Goal: Task Accomplishment & Management: Use online tool/utility

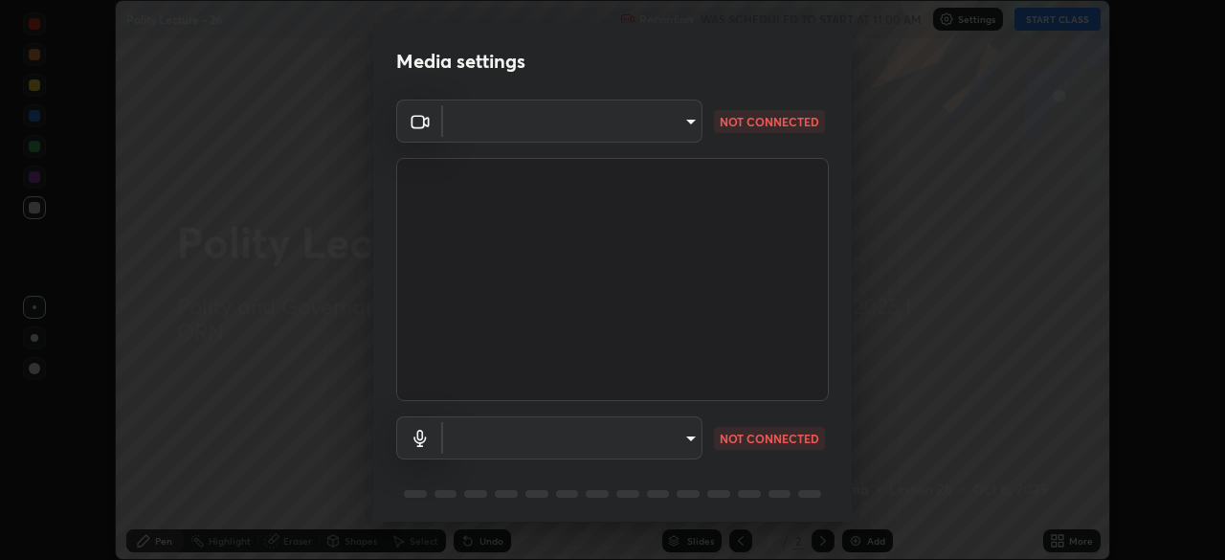
click at [598, 129] on body "Erase all Polity Lecture - 26 Recording WAS SCHEDULED TO START AT 11:00 AM Sett…" at bounding box center [612, 280] width 1225 height 560
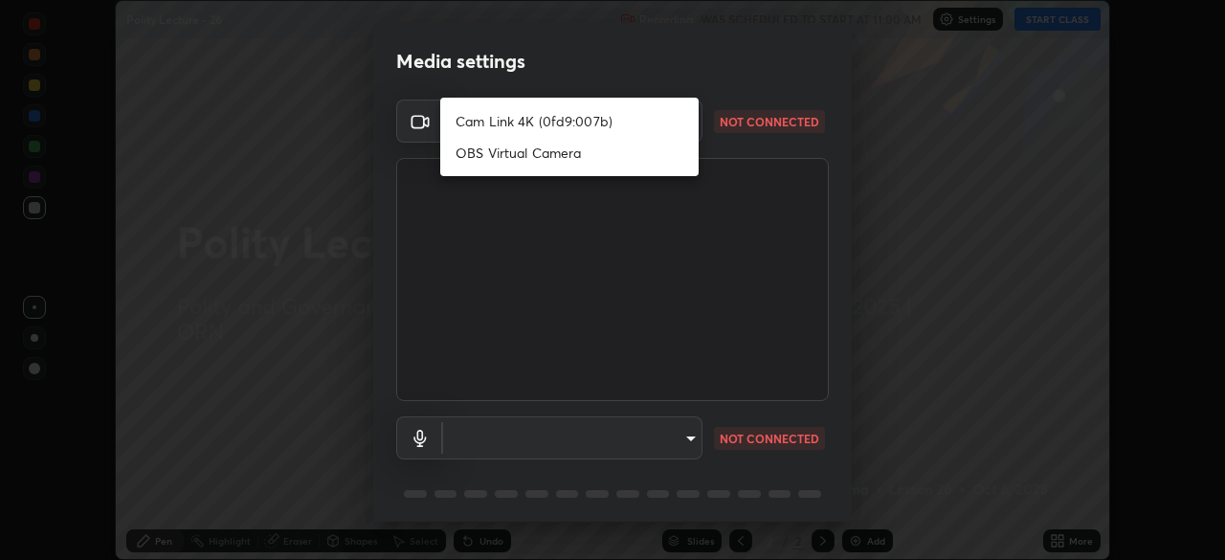
click at [534, 124] on li "Cam Link 4K (0fd9:007b)" at bounding box center [569, 121] width 258 height 32
type input "14749b8877407855c4d82302dd71be37f1088338687083e453fb2bd8c525f696"
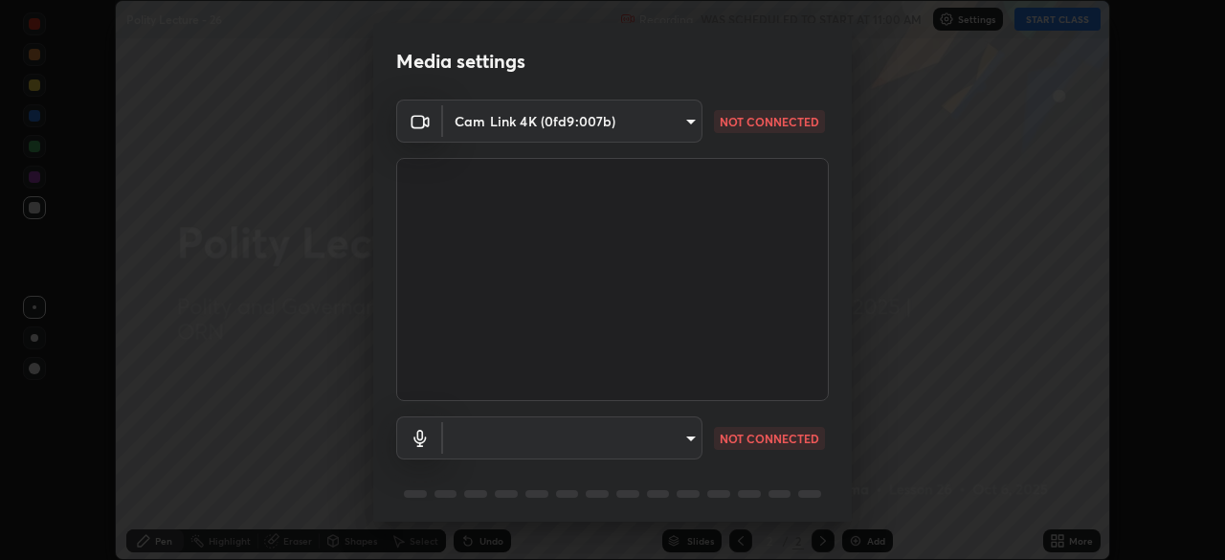
click at [585, 438] on body "Erase all Polity Lecture - 26 Recording WAS SCHEDULED TO START AT 11:00 AM Sett…" at bounding box center [612, 280] width 1225 height 560
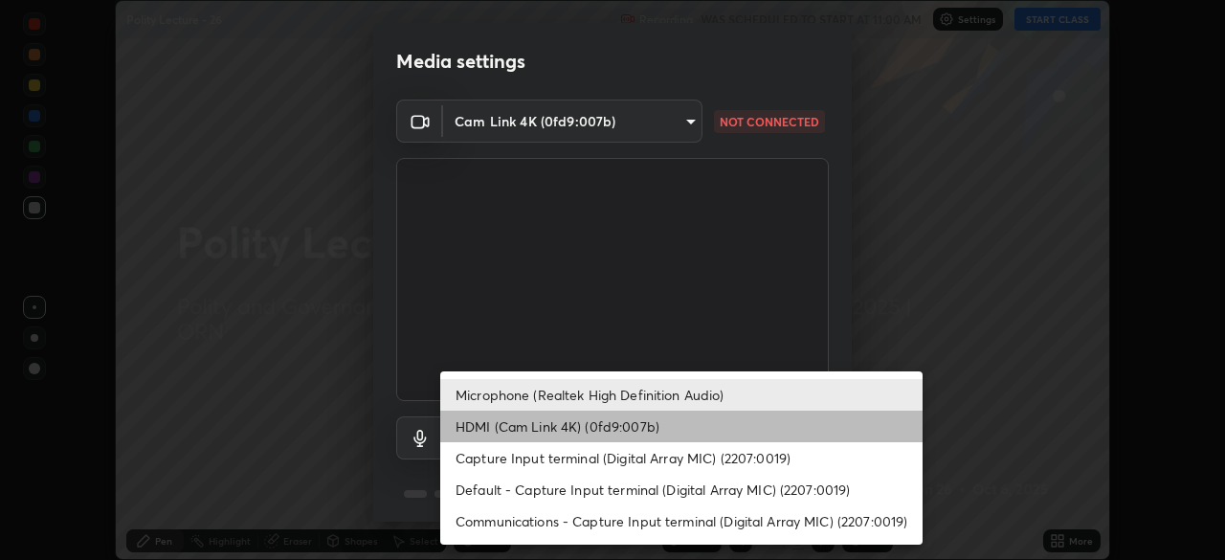
click at [684, 438] on li "HDMI (Cam Link 4K) (0fd9:007b)" at bounding box center [681, 427] width 482 height 32
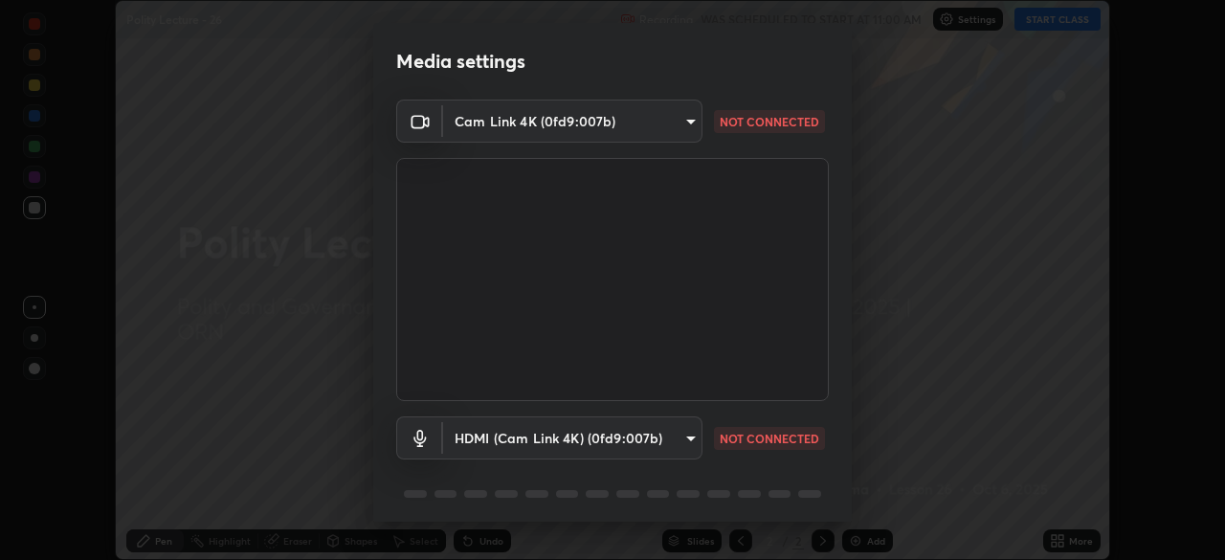
type input "7a2d97a64ee828b0019edd9896ada44d366d2f03c0ab9e0baed2994409608262"
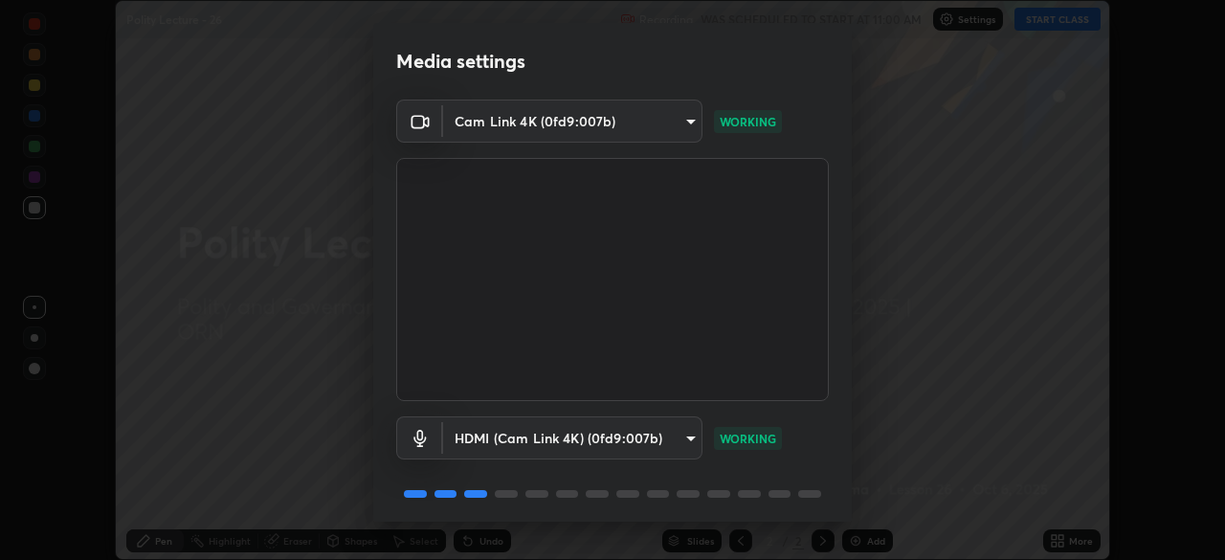
scroll to position [68, 0]
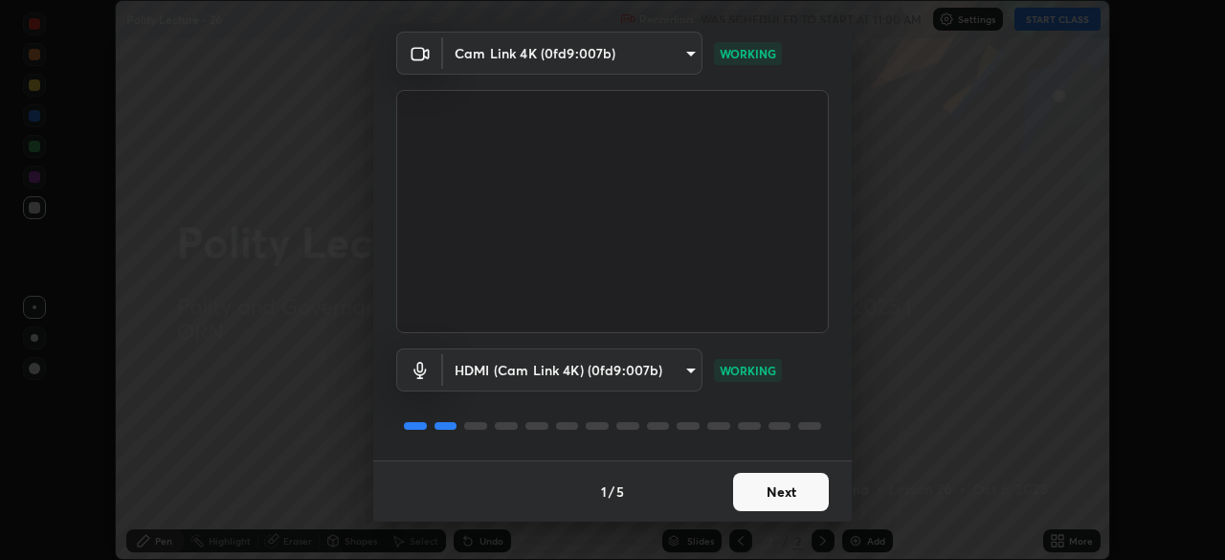
click at [764, 505] on button "Next" at bounding box center [781, 492] width 96 height 38
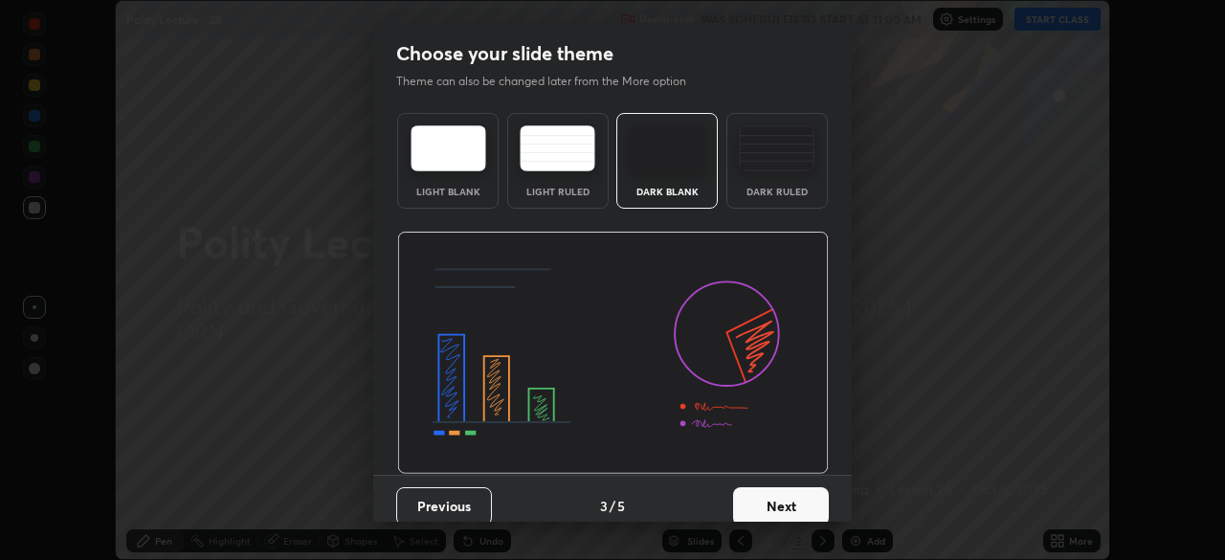
click at [777, 501] on button "Next" at bounding box center [781, 506] width 96 height 38
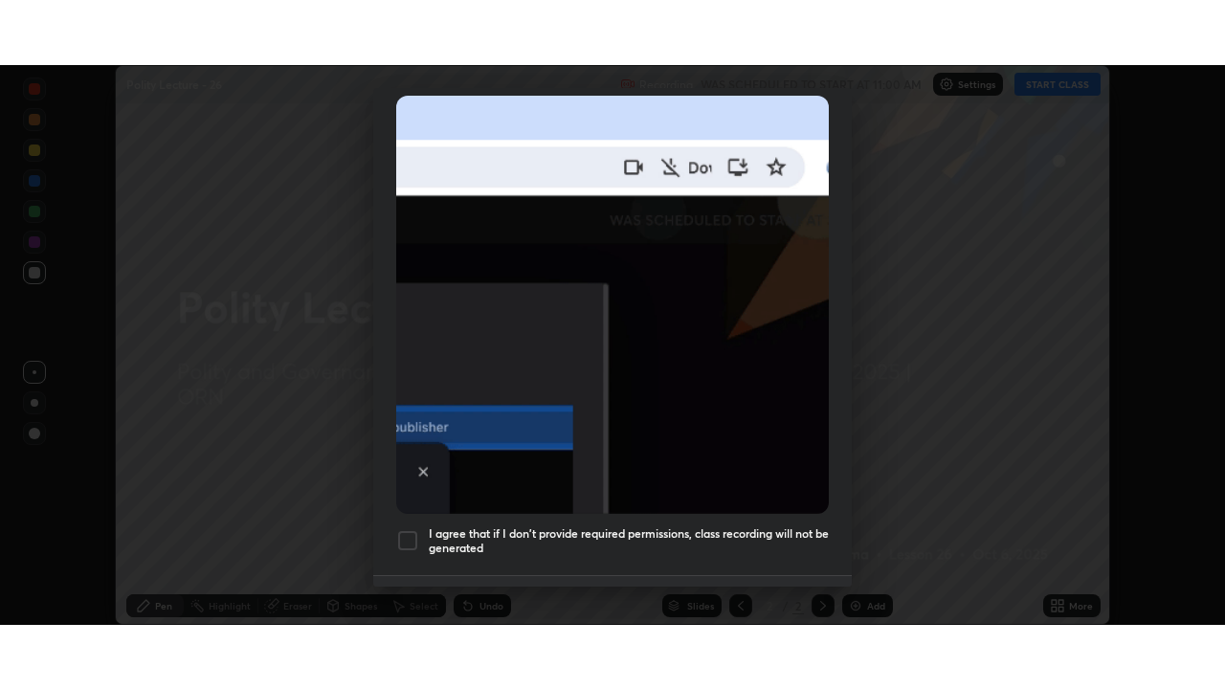
scroll to position [459, 0]
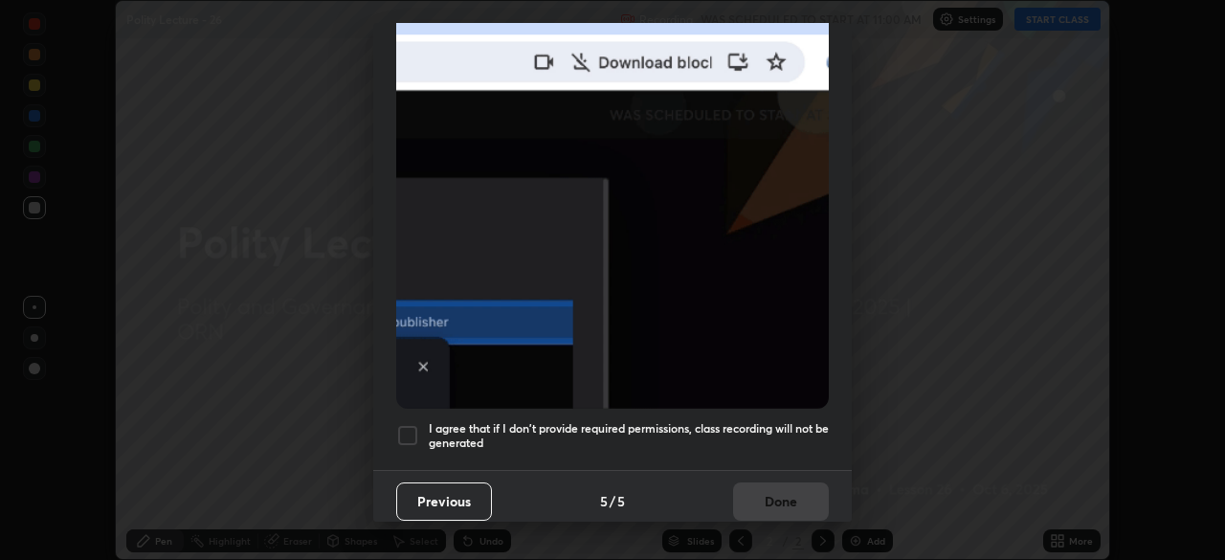
click at [408, 430] on div at bounding box center [407, 435] width 23 height 23
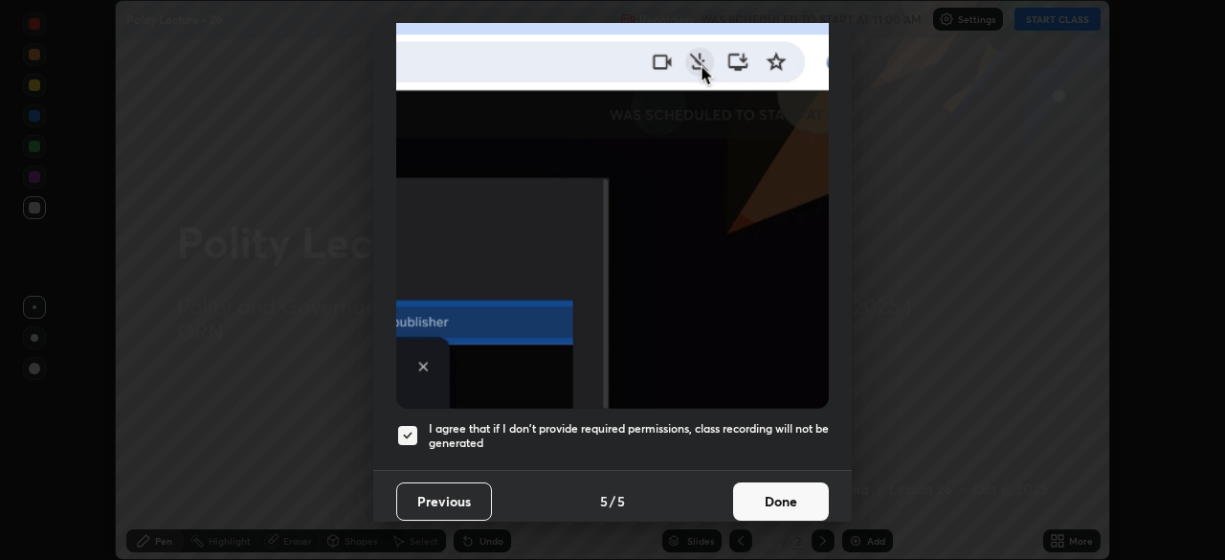
click at [735, 499] on button "Done" at bounding box center [781, 501] width 96 height 38
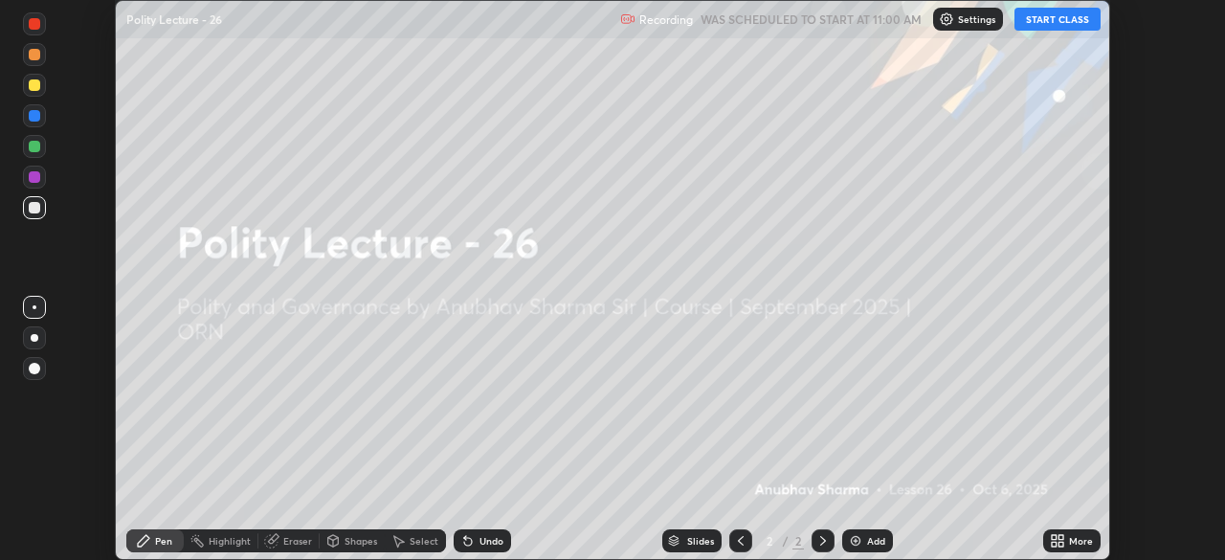
click at [1054, 544] on icon at bounding box center [1054, 544] width 5 height 5
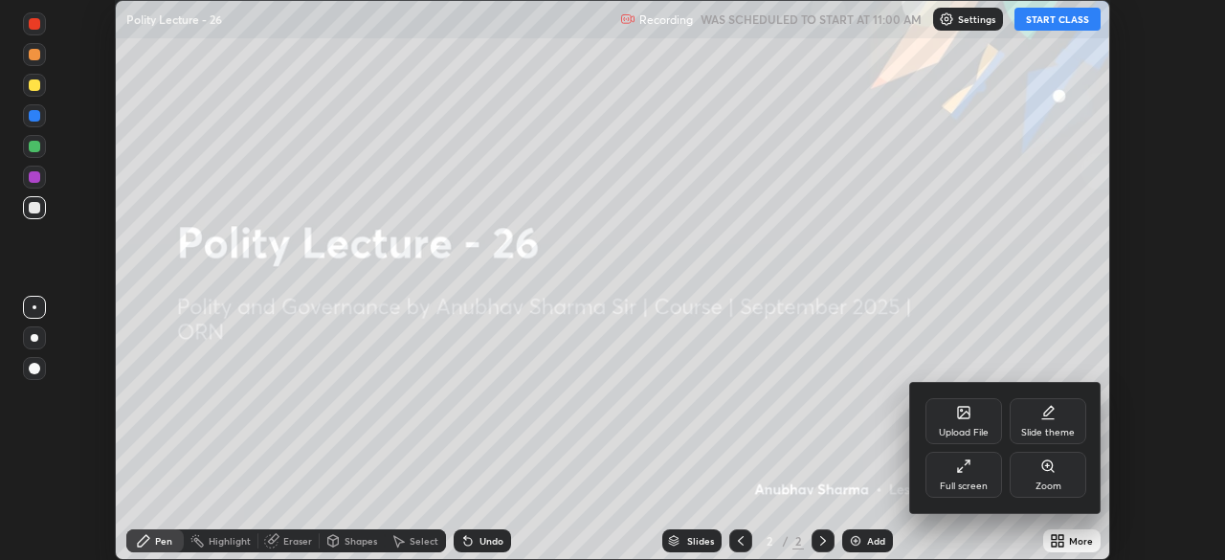
click at [976, 461] on div "Full screen" at bounding box center [964, 475] width 77 height 46
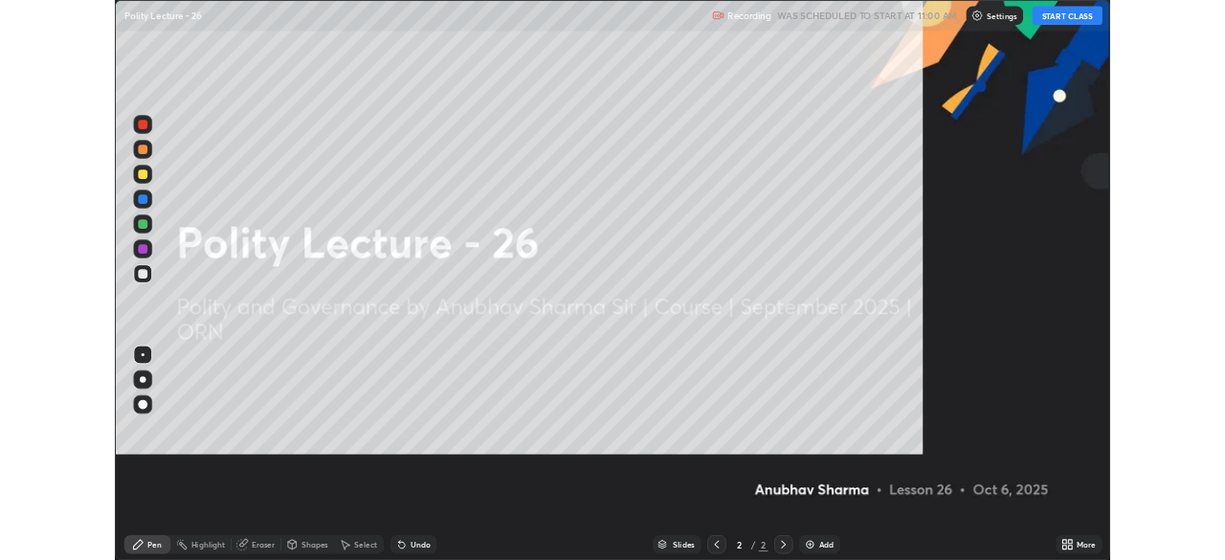
scroll to position [689, 1225]
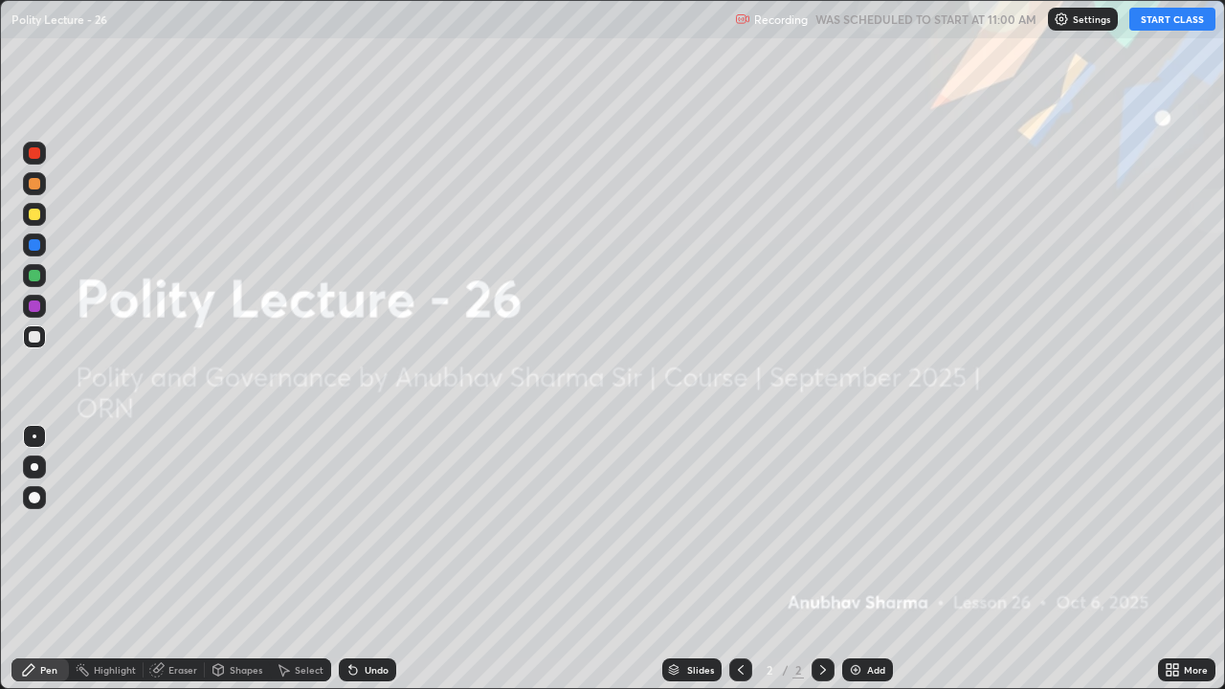
click at [869, 559] on div "Add" at bounding box center [876, 670] width 18 height 10
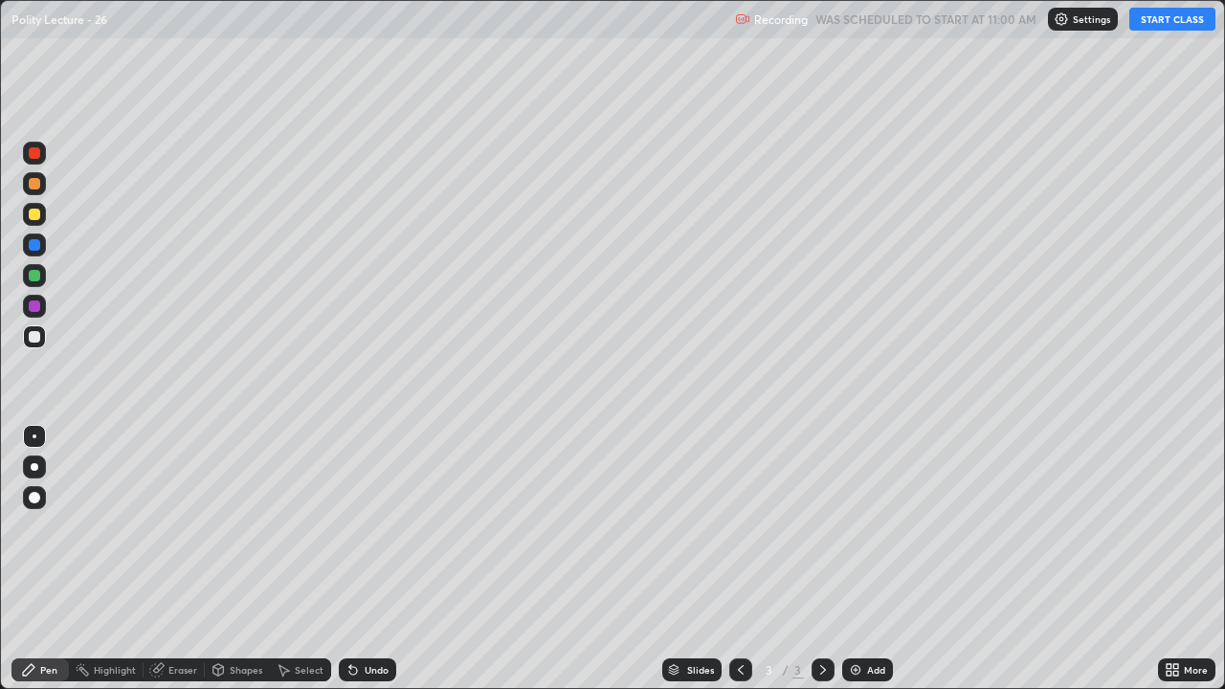
click at [1177, 559] on icon at bounding box center [1176, 673] width 5 height 5
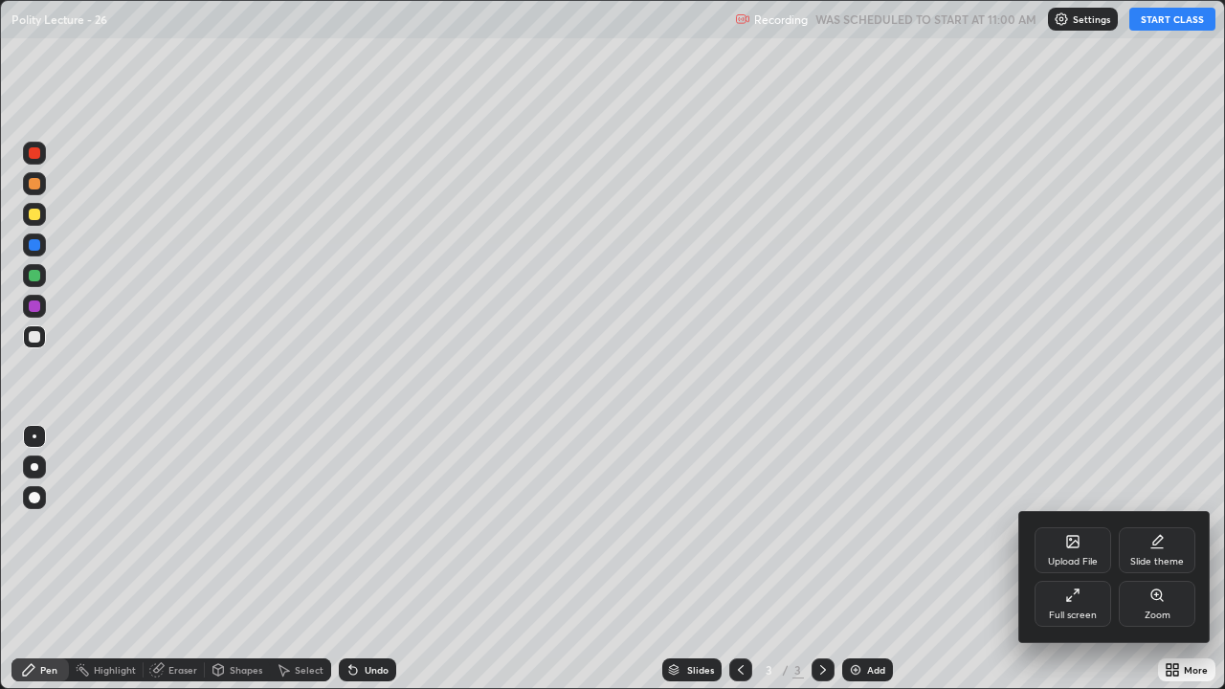
click at [1069, 559] on div "Upload File" at bounding box center [1073, 562] width 50 height 10
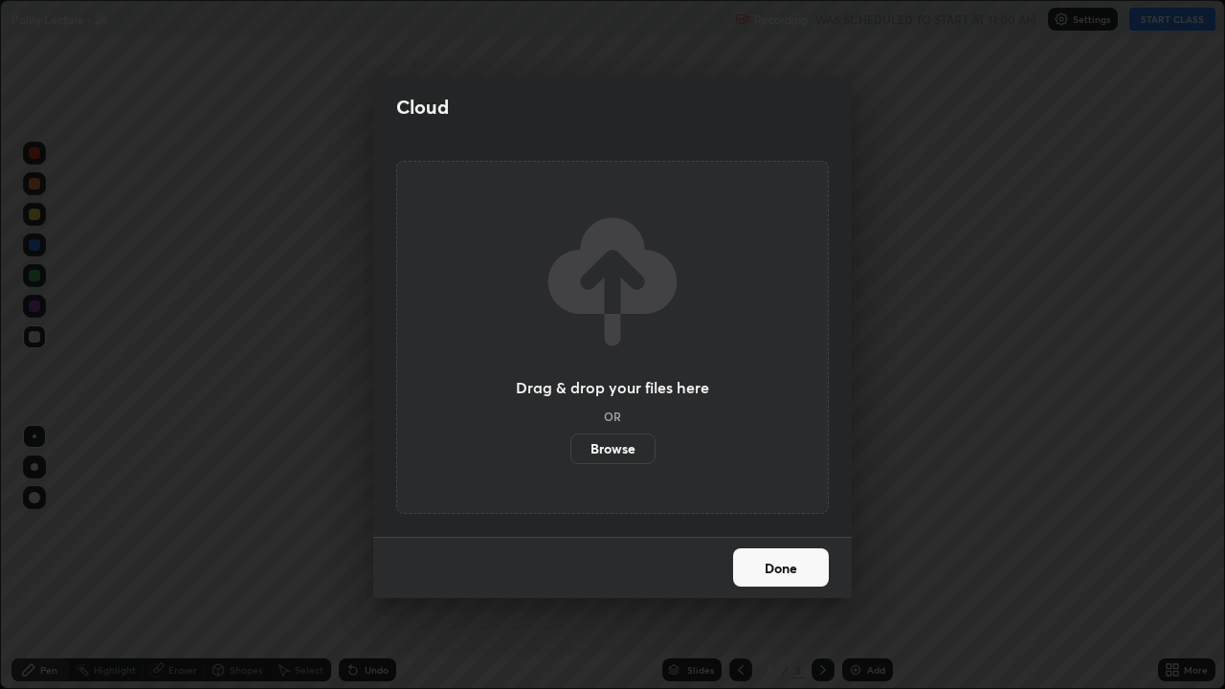
click at [609, 446] on label "Browse" at bounding box center [613, 449] width 85 height 31
click at [571, 446] on input "Browse" at bounding box center [571, 449] width 0 height 31
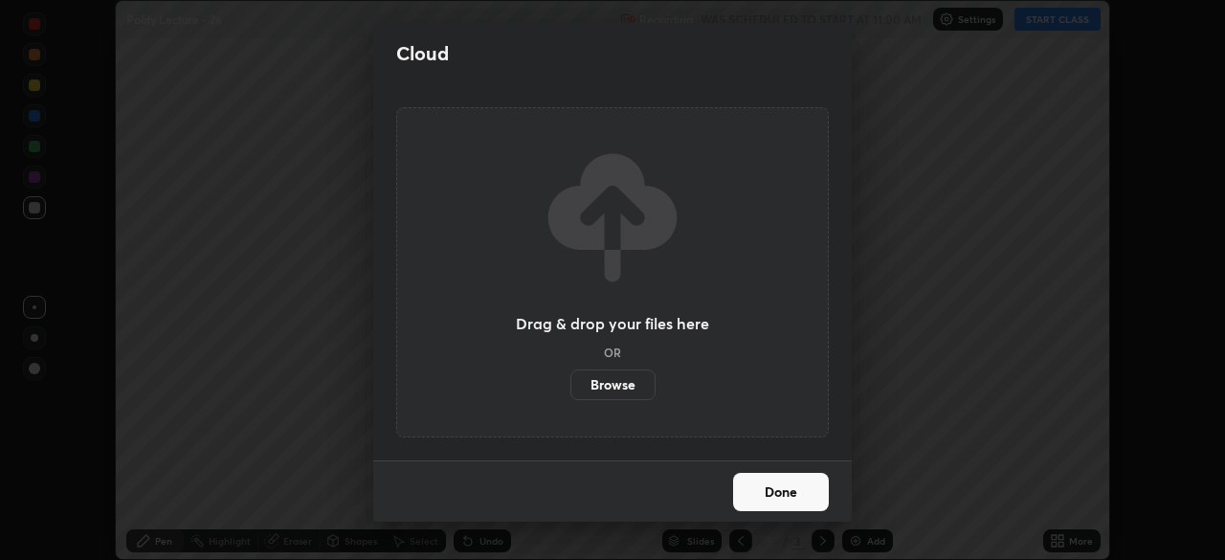
scroll to position [95174, 94508]
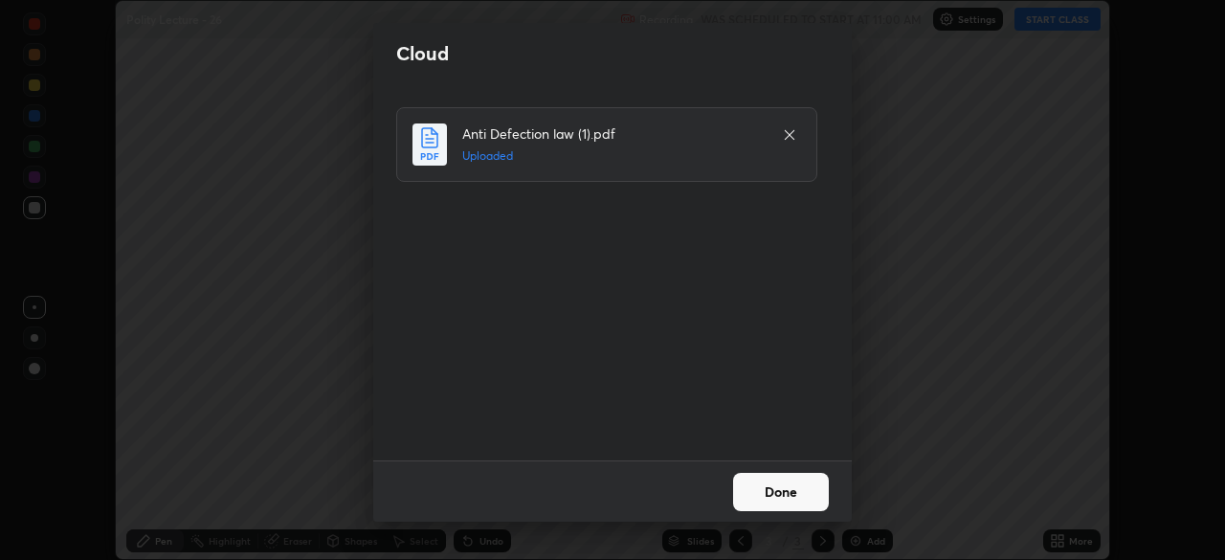
click at [791, 485] on button "Done" at bounding box center [781, 492] width 96 height 38
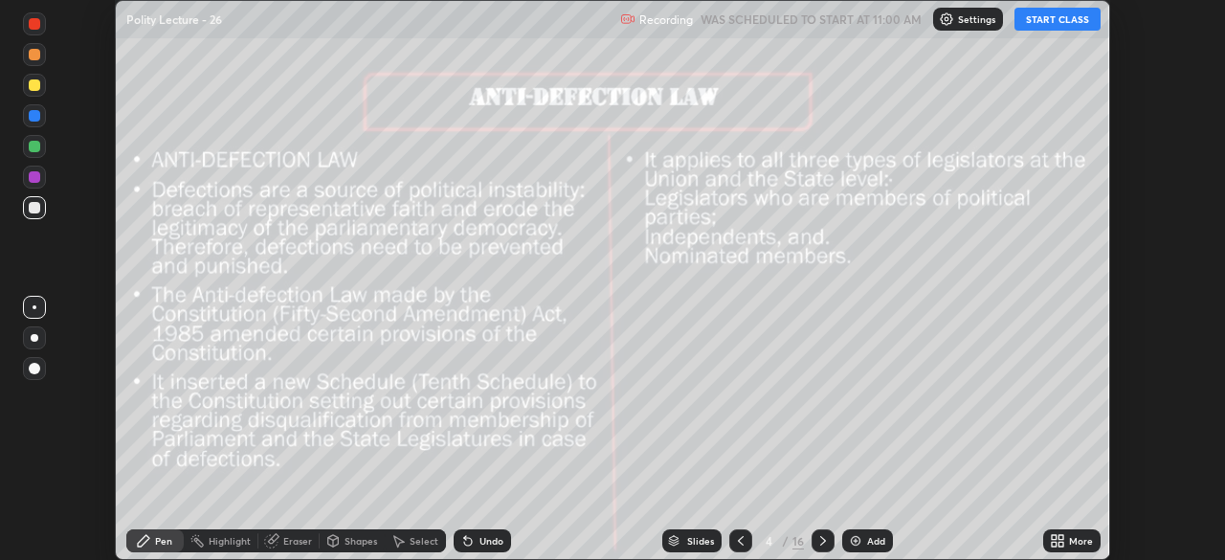
click at [684, 540] on div "Slides" at bounding box center [691, 540] width 59 height 23
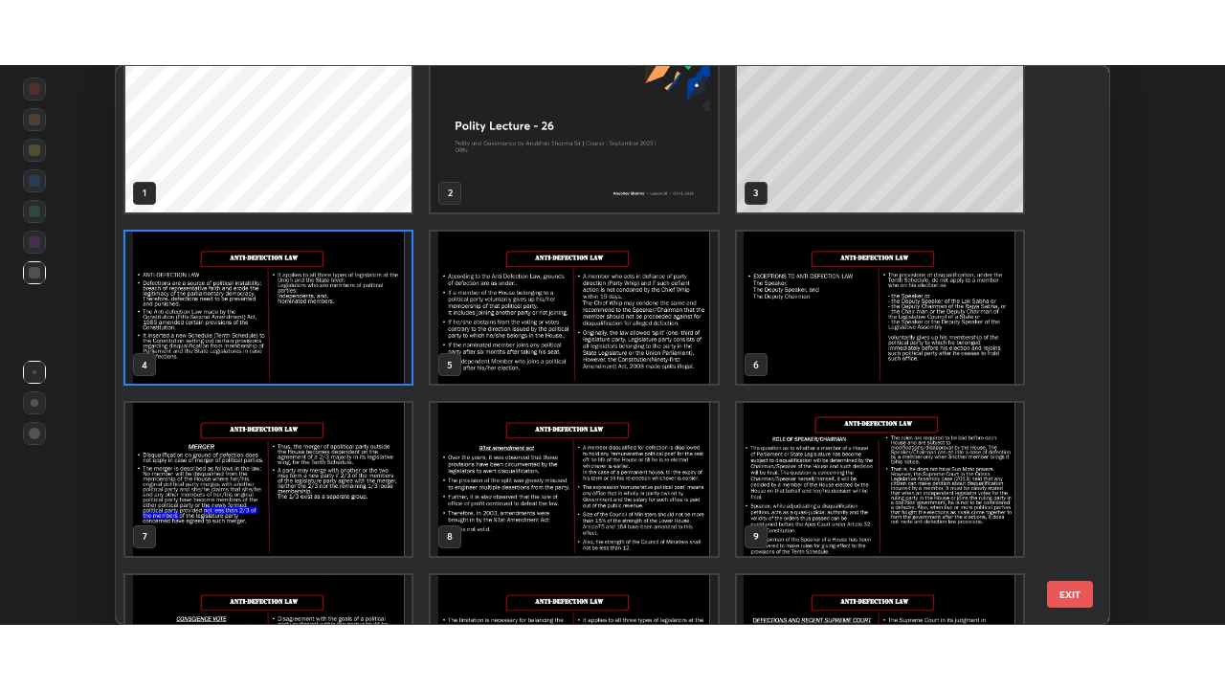
scroll to position [0, 0]
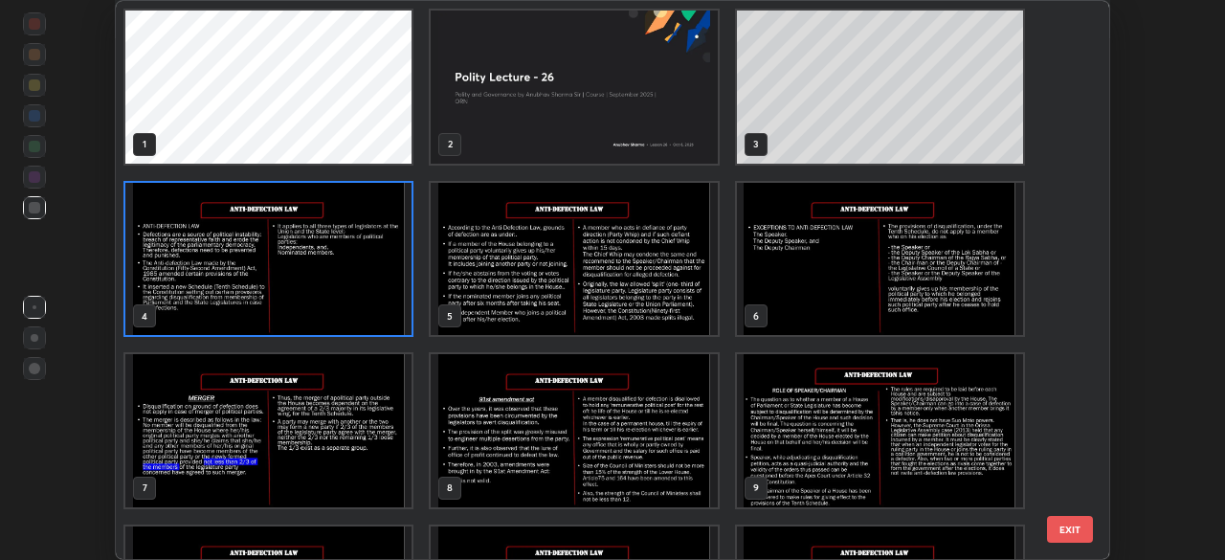
click at [982, 287] on img "grid" at bounding box center [880, 259] width 286 height 153
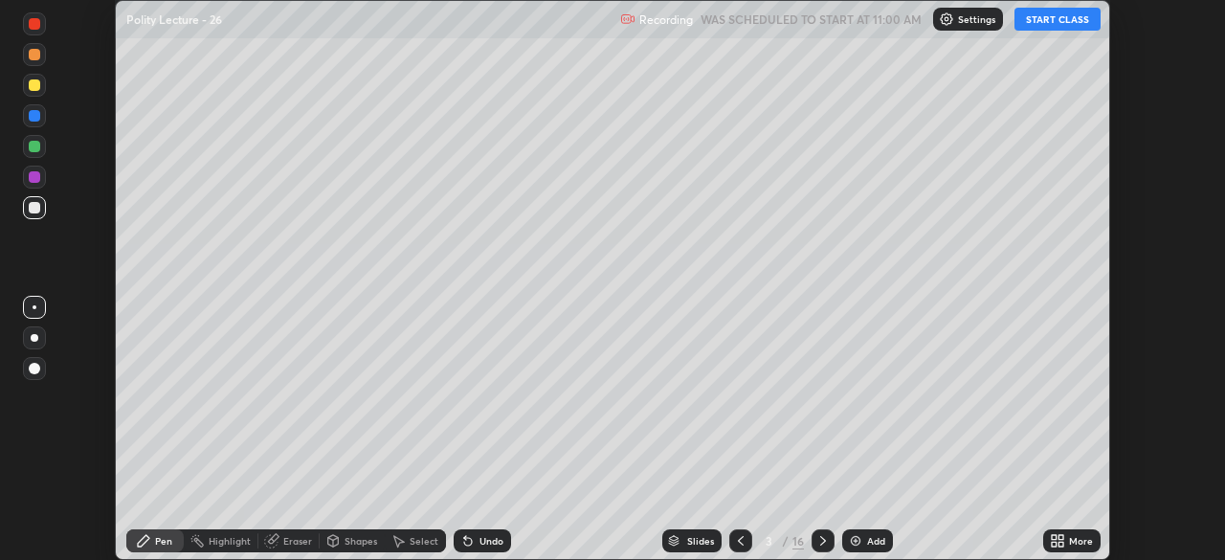
click at [1056, 534] on icon at bounding box center [1057, 540] width 15 height 15
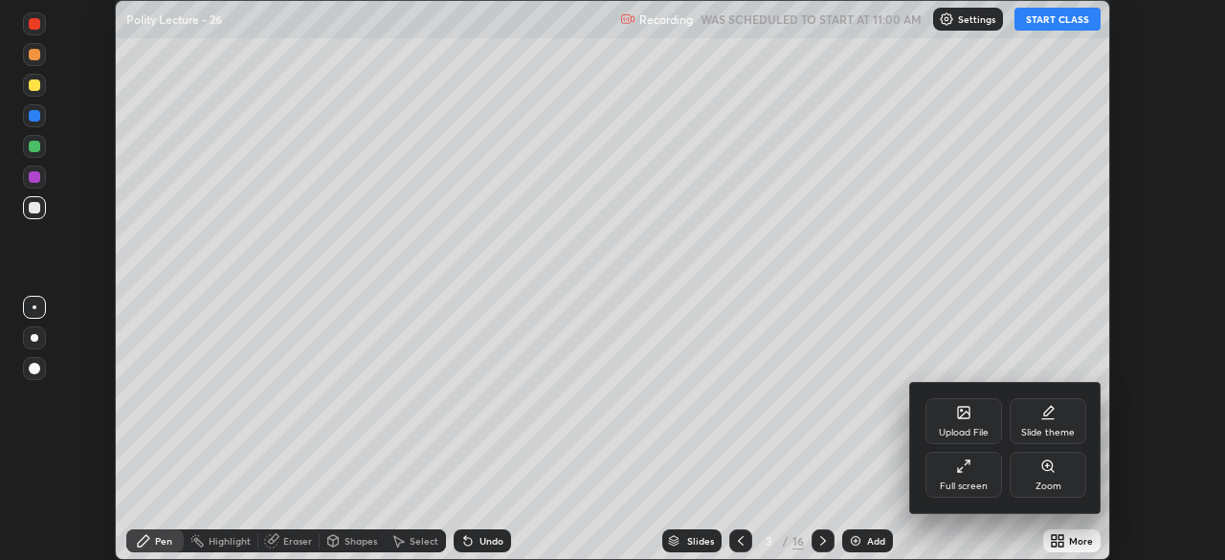
click at [952, 416] on div "Upload File" at bounding box center [964, 421] width 77 height 46
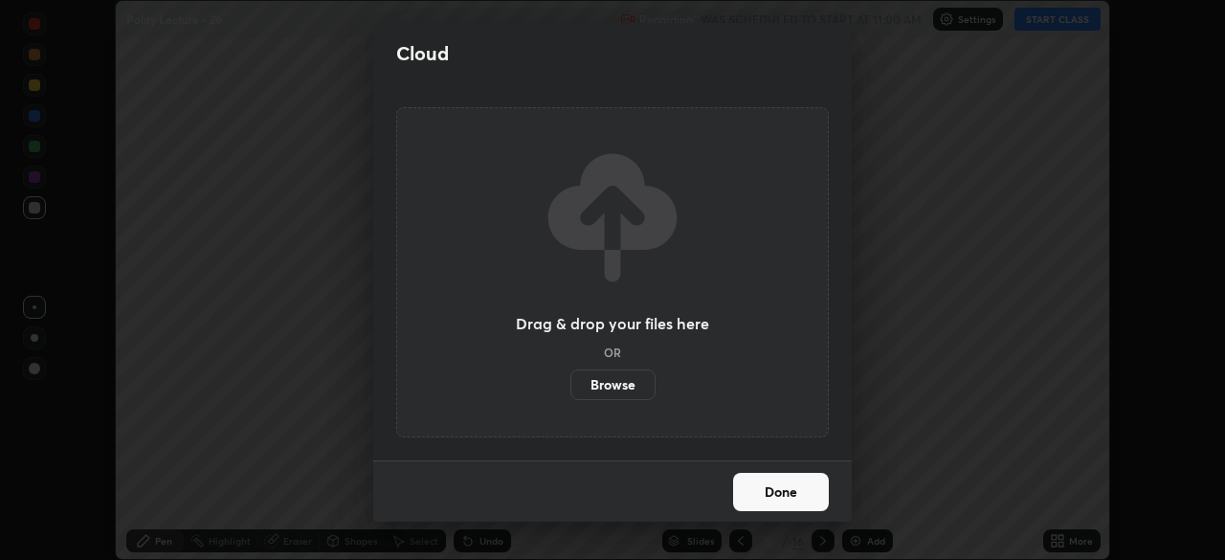
click at [622, 373] on label "Browse" at bounding box center [613, 385] width 85 height 31
click at [571, 373] on input "Browse" at bounding box center [571, 385] width 0 height 31
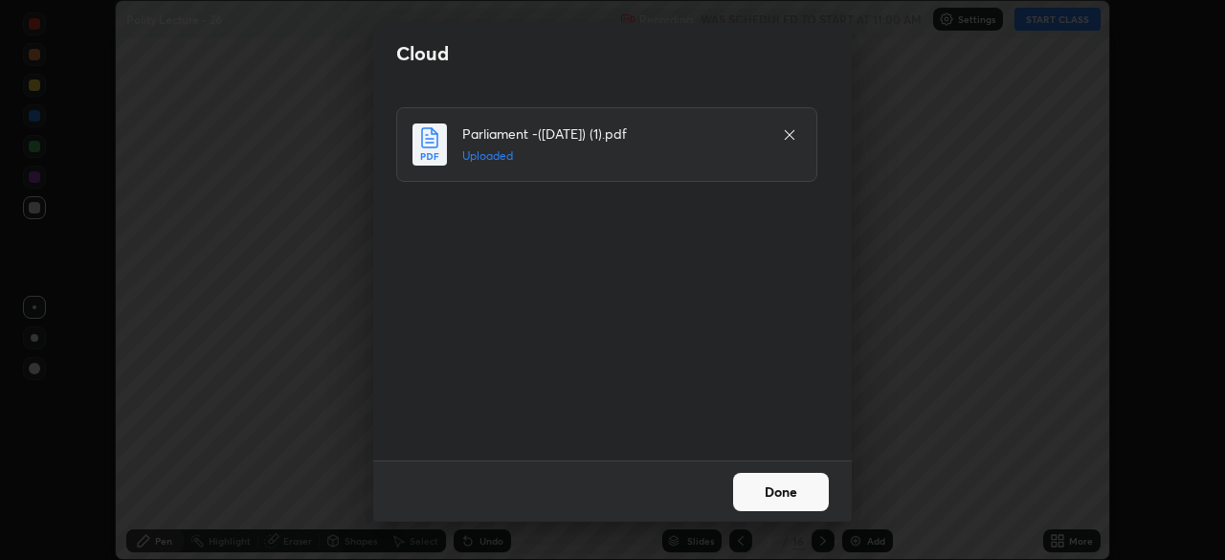
click at [755, 492] on button "Done" at bounding box center [781, 492] width 96 height 38
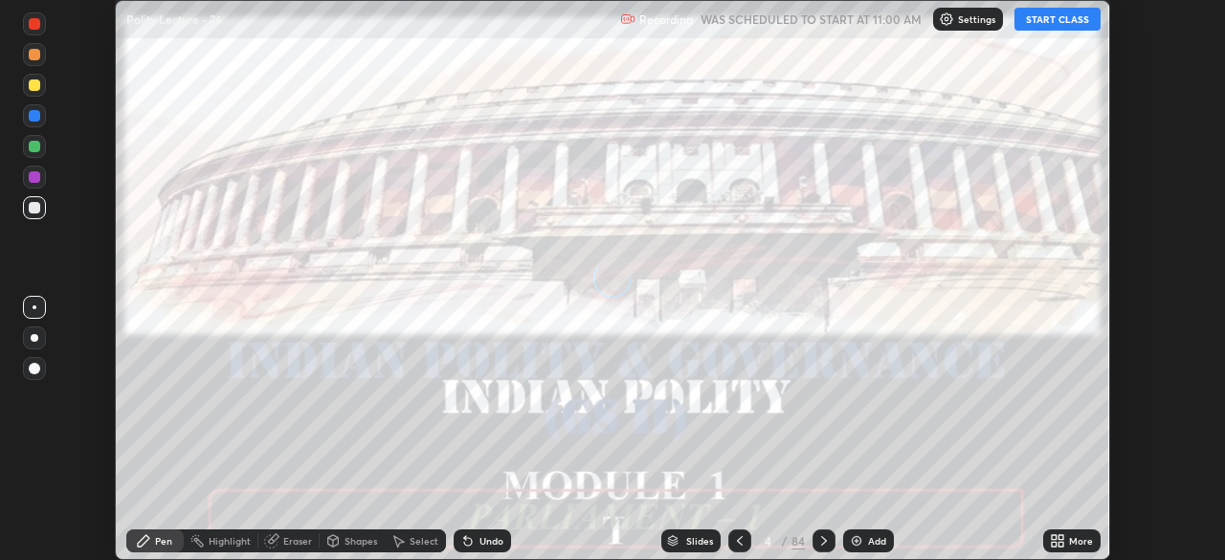
click at [1054, 544] on icon at bounding box center [1054, 544] width 5 height 5
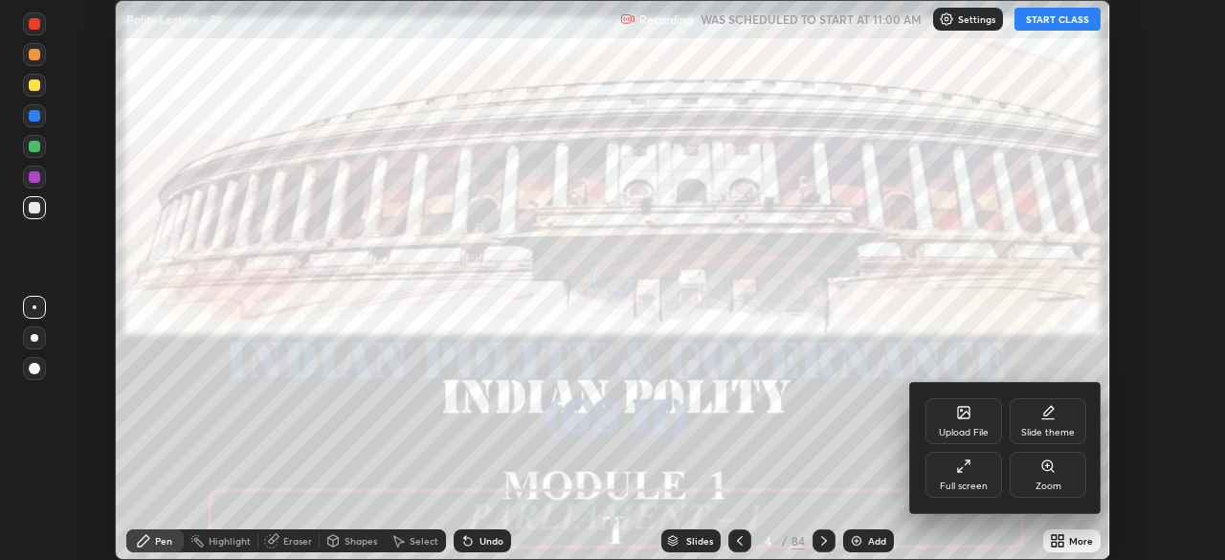
click at [965, 470] on icon at bounding box center [963, 466] width 15 height 15
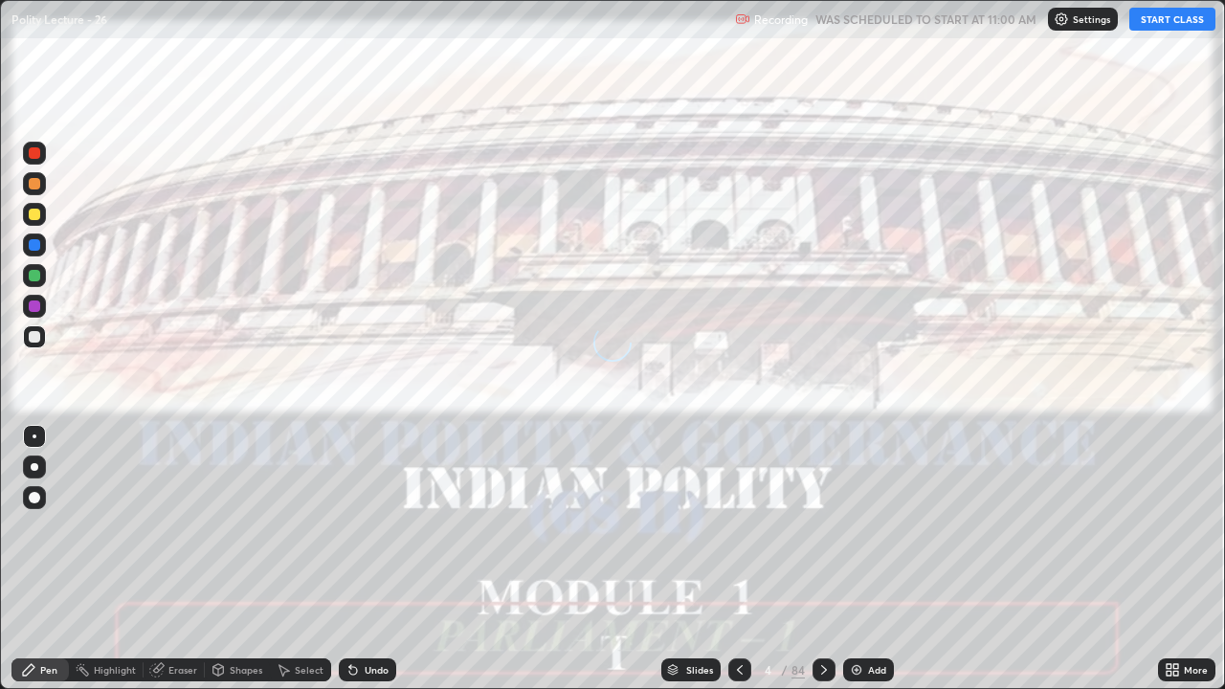
scroll to position [689, 1225]
click at [1169, 13] on button "START CLASS" at bounding box center [1173, 19] width 86 height 23
click at [31, 469] on div at bounding box center [34, 467] width 23 height 23
click at [695, 559] on div "Slides" at bounding box center [699, 670] width 27 height 10
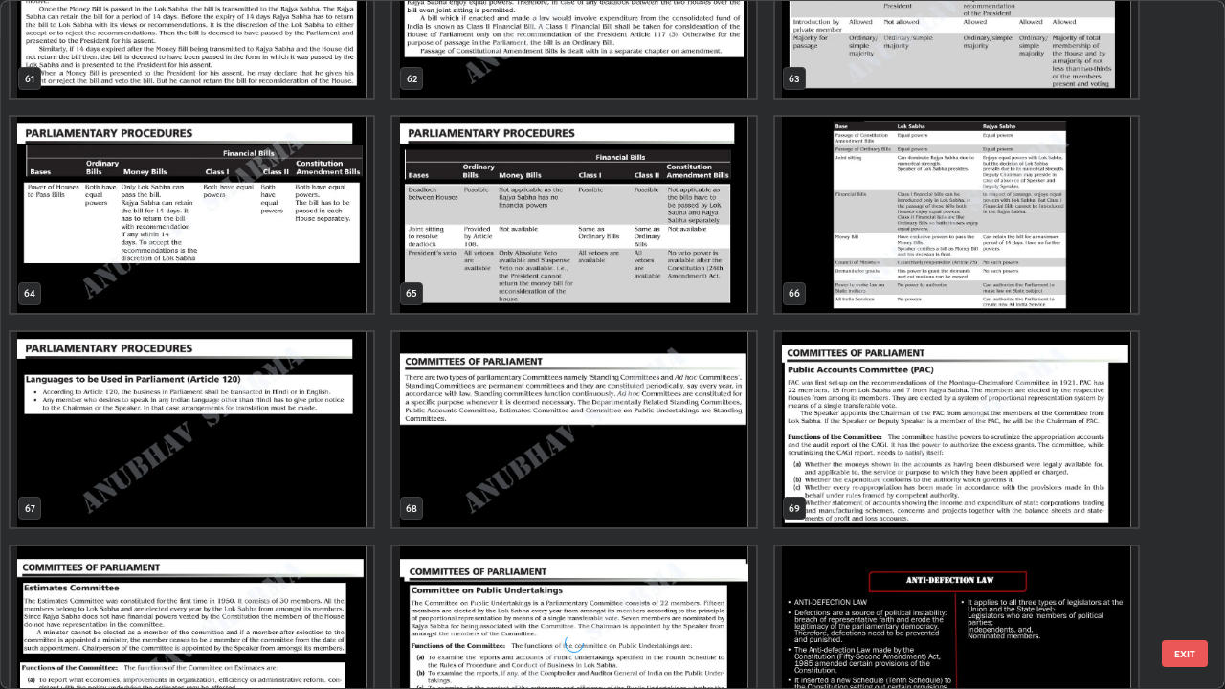
scroll to position [4432, 0]
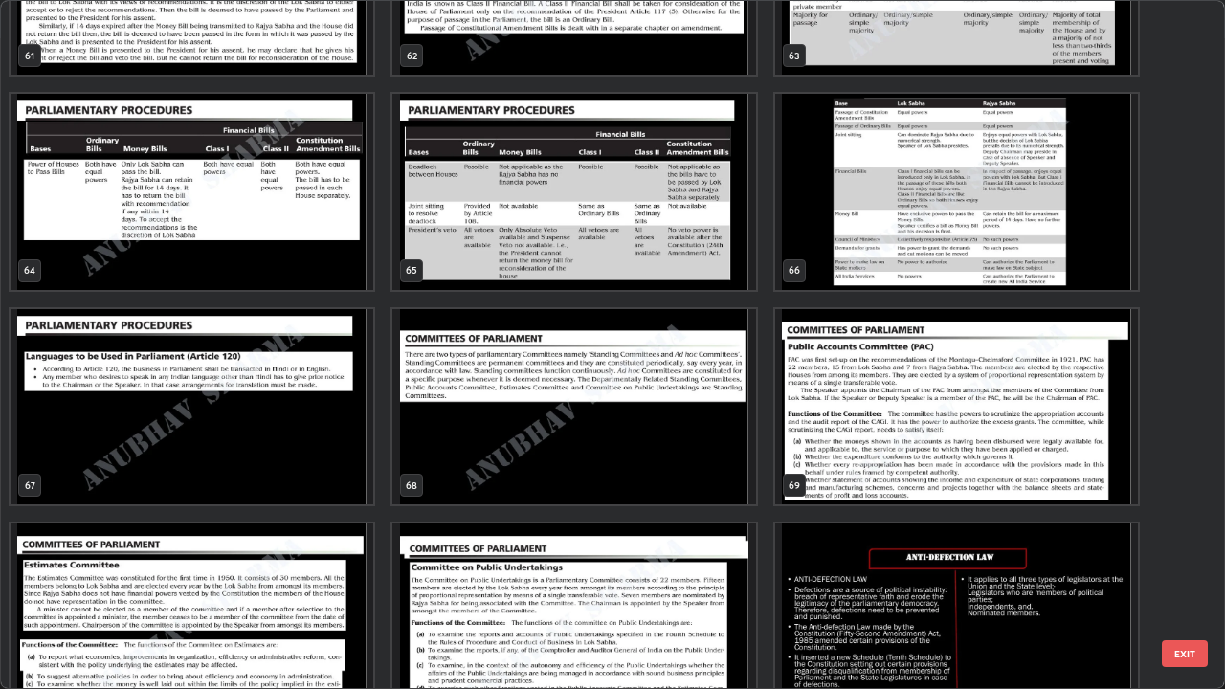
click at [482, 423] on img "grid" at bounding box center [574, 407] width 363 height 196
click at [476, 425] on img "grid" at bounding box center [574, 407] width 363 height 196
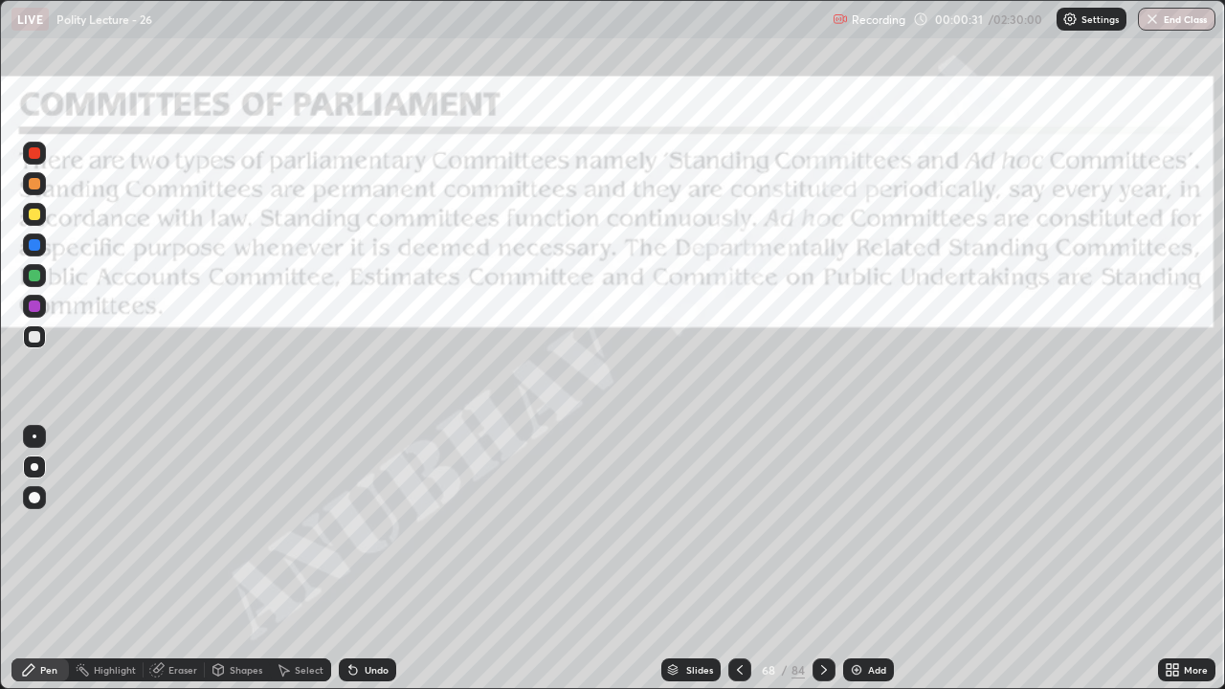
click at [870, 559] on div "Add" at bounding box center [877, 670] width 18 height 10
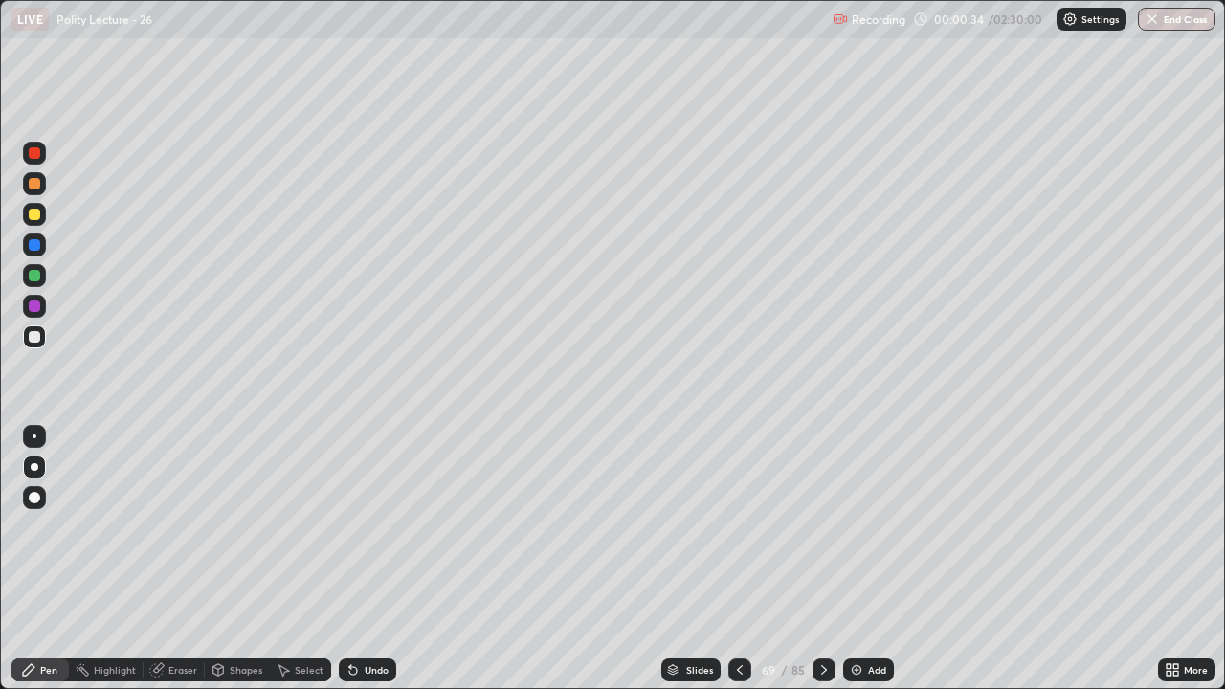
click at [34, 216] on div at bounding box center [34, 214] width 11 height 11
click at [36, 276] on div at bounding box center [34, 275] width 11 height 11
click at [34, 246] on div at bounding box center [34, 244] width 11 height 11
click at [857, 559] on img at bounding box center [856, 669] width 15 height 15
click at [34, 215] on div at bounding box center [34, 214] width 11 height 11
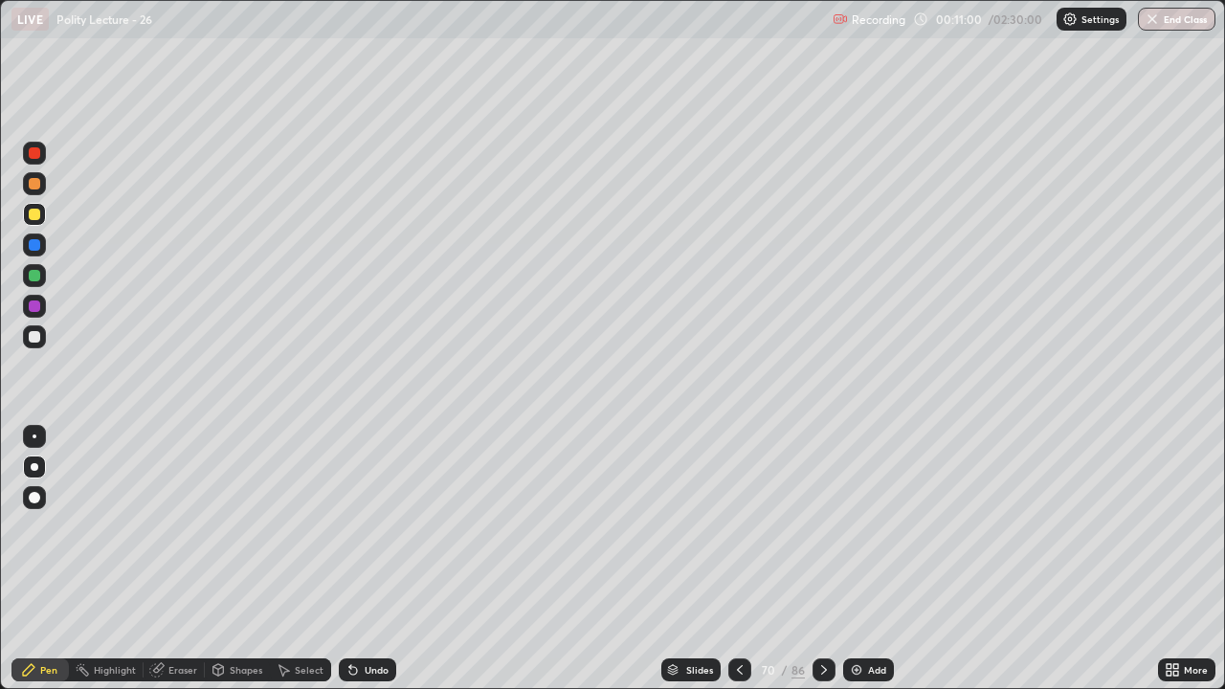
click at [857, 559] on img at bounding box center [856, 669] width 15 height 15
click at [37, 427] on div at bounding box center [34, 436] width 23 height 23
click at [35, 242] on div at bounding box center [34, 244] width 11 height 11
click at [38, 468] on div at bounding box center [34, 467] width 23 height 23
click at [36, 279] on div at bounding box center [34, 275] width 11 height 11
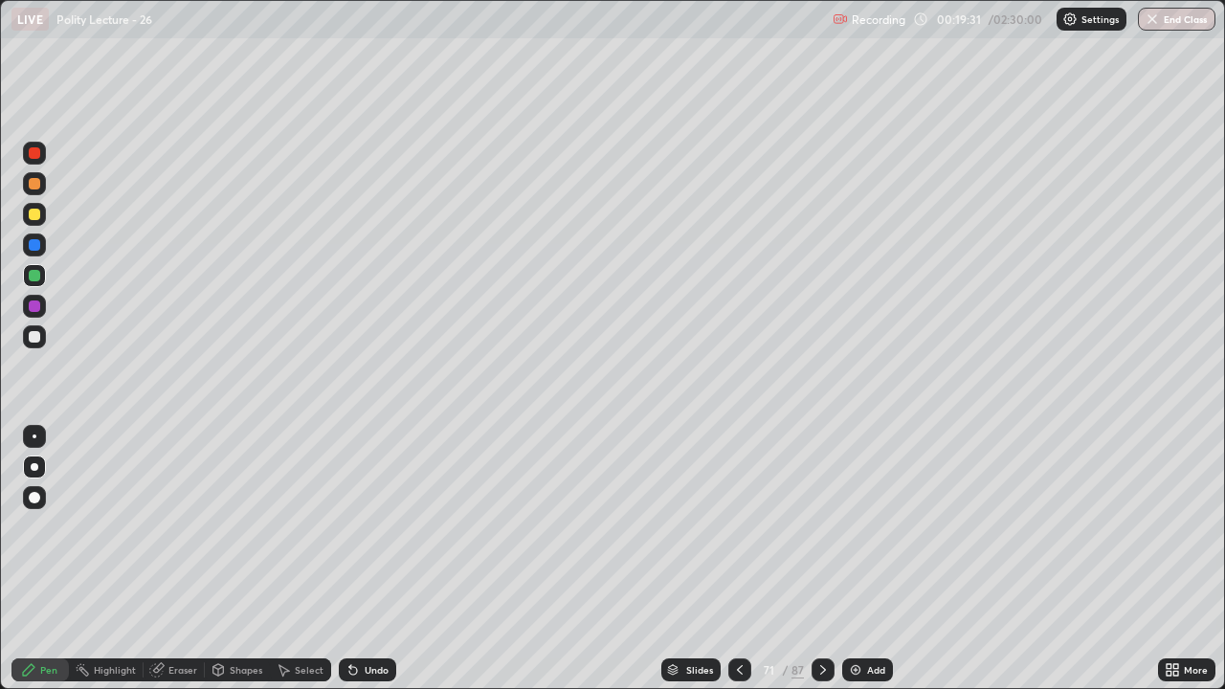
click at [738, 559] on icon at bounding box center [740, 670] width 6 height 10
click at [691, 559] on div "Slides" at bounding box center [699, 670] width 27 height 10
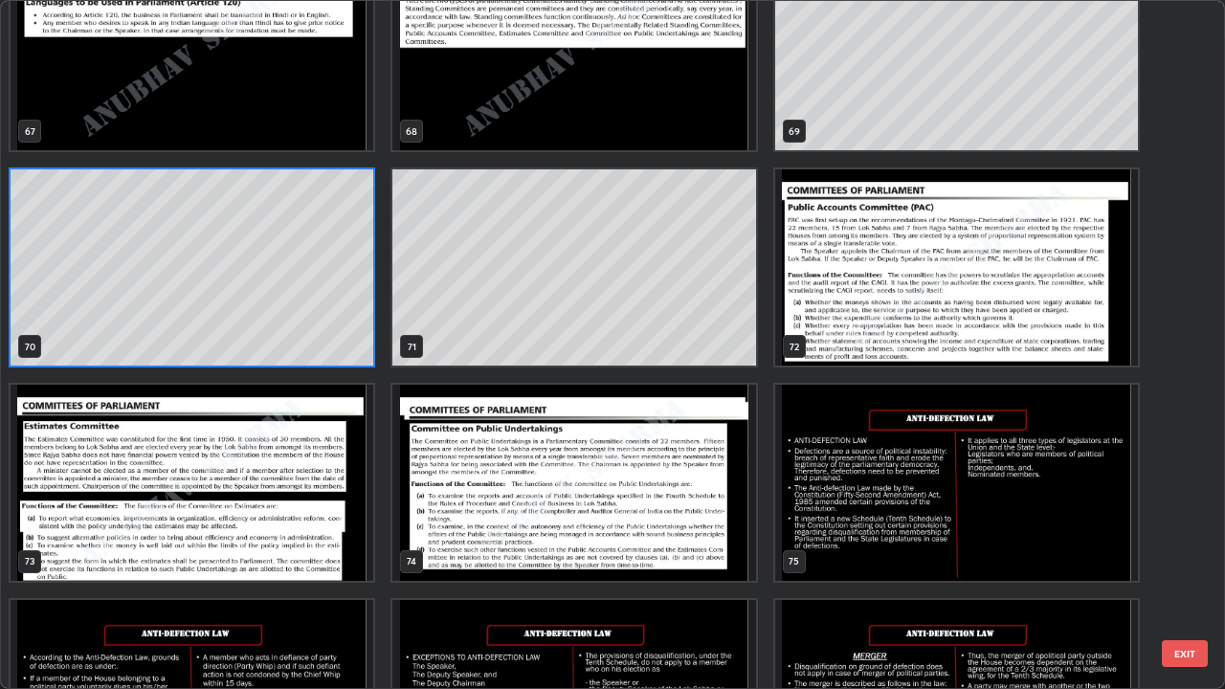
scroll to position [4843, 0]
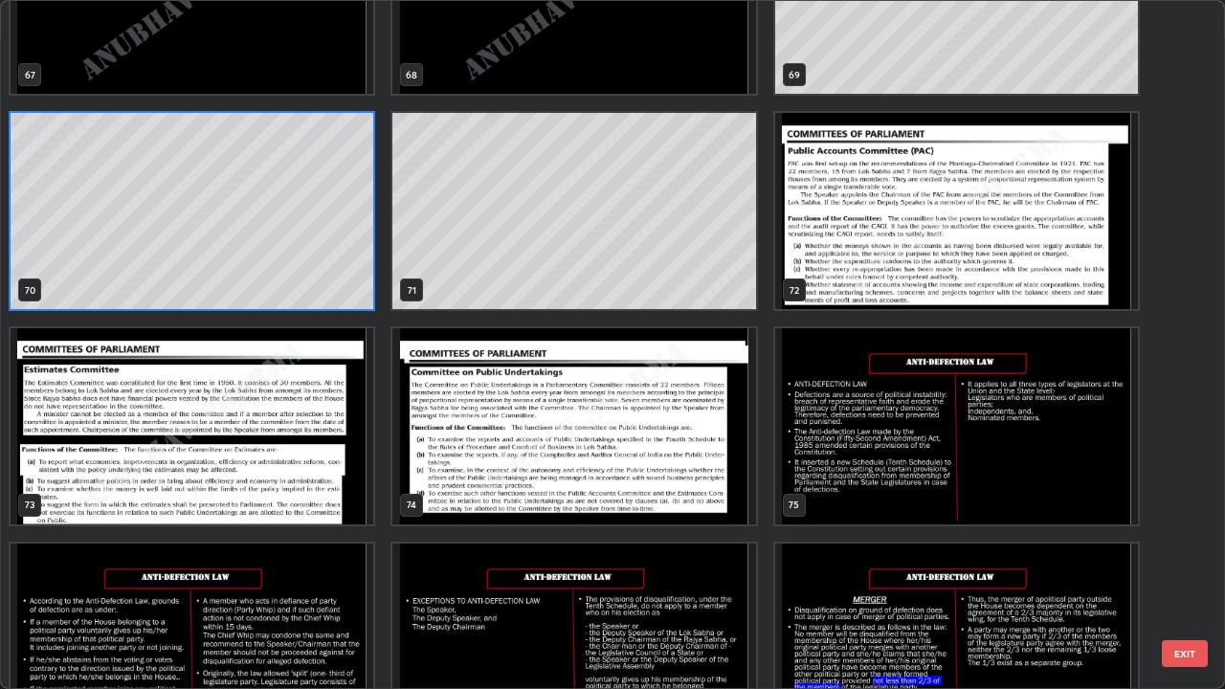
click at [838, 213] on img "grid" at bounding box center [956, 211] width 363 height 196
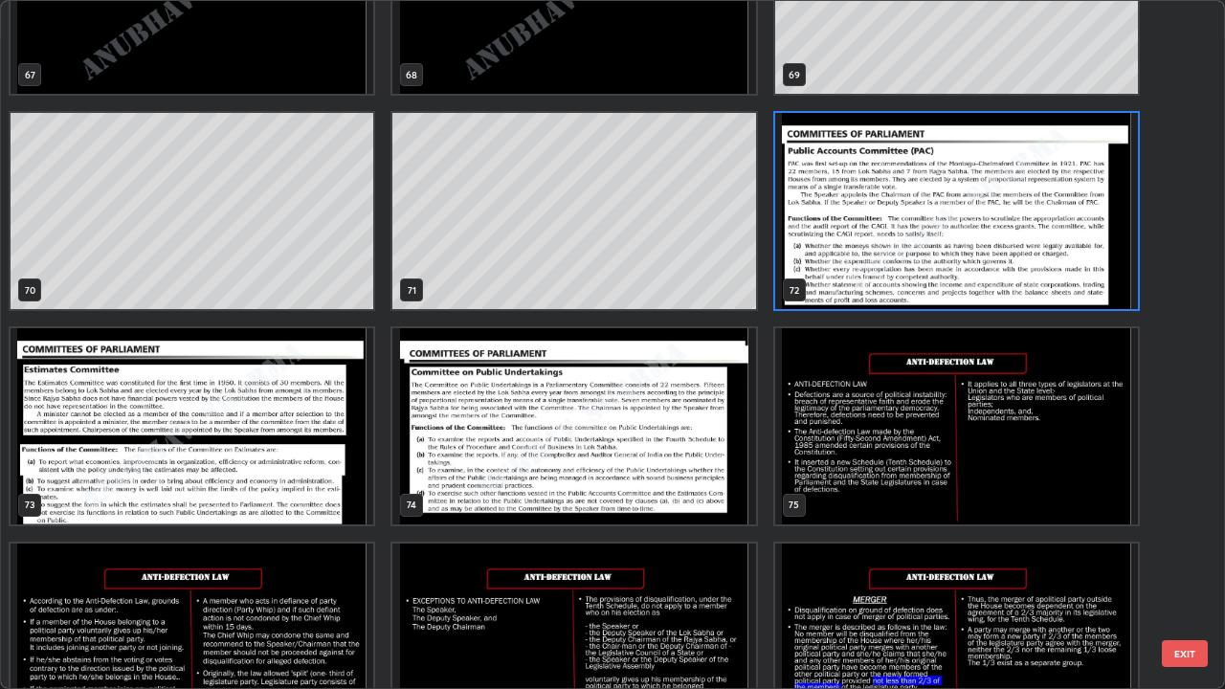
click at [846, 219] on img "grid" at bounding box center [956, 211] width 363 height 196
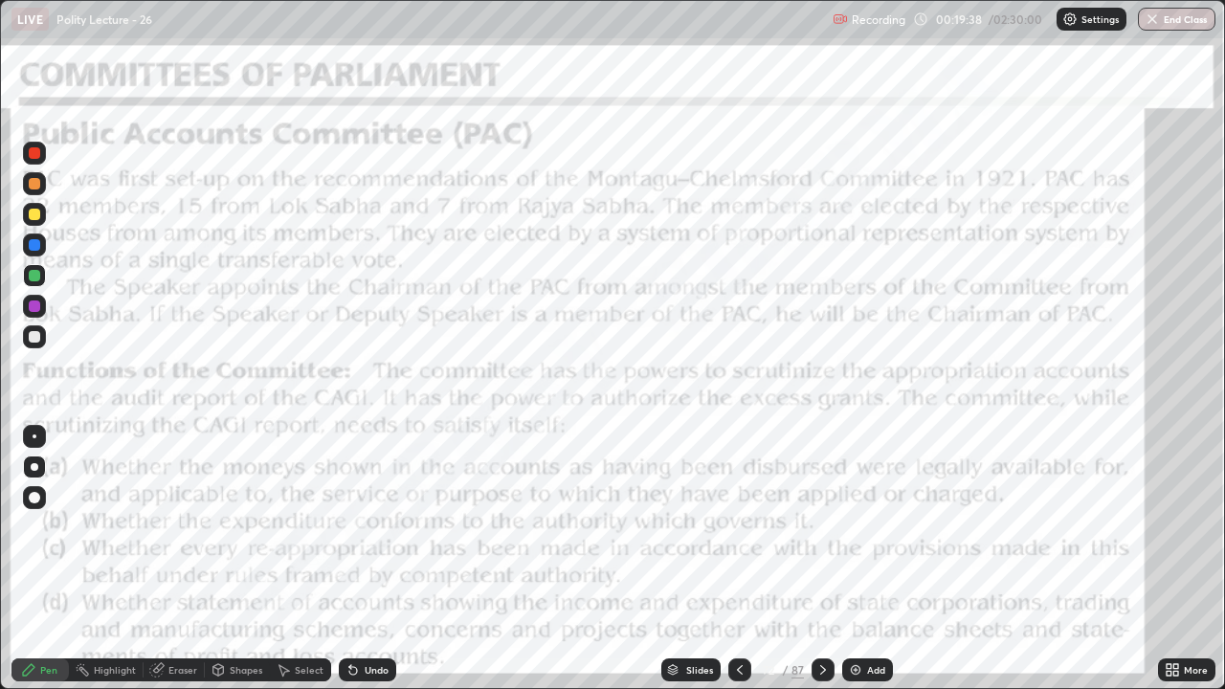
click at [36, 216] on div at bounding box center [34, 214] width 11 height 11
click at [33, 155] on div at bounding box center [34, 152] width 11 height 11
click at [823, 559] on icon at bounding box center [823, 669] width 15 height 15
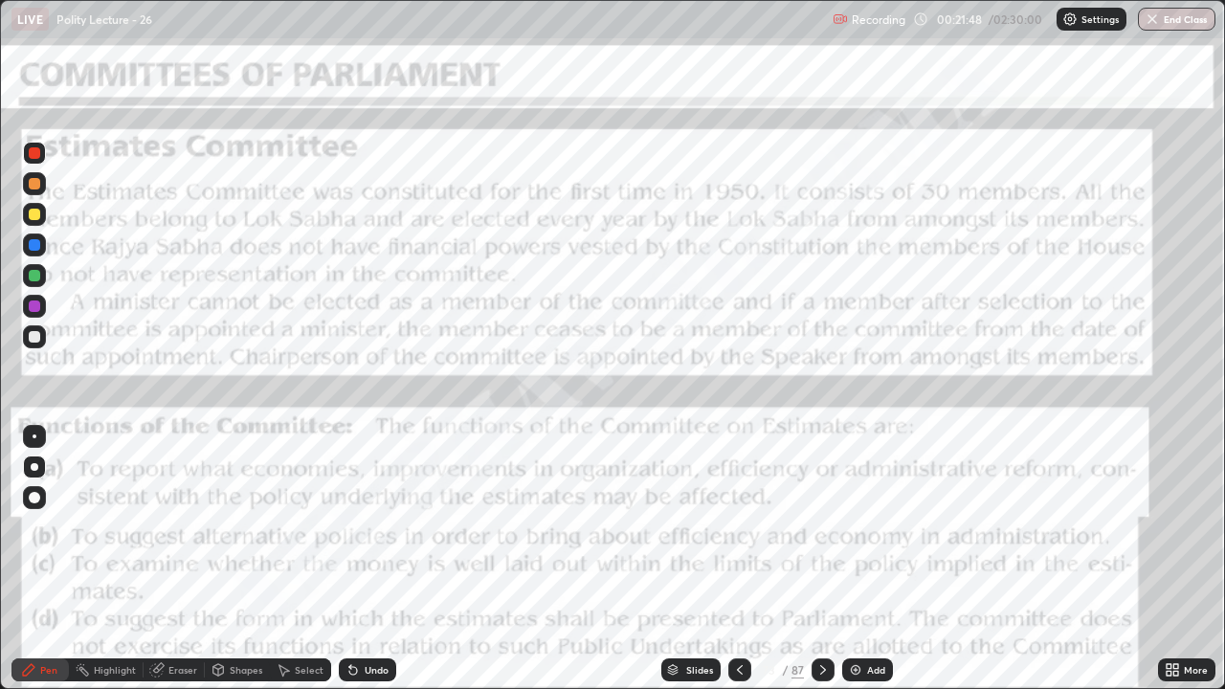
click at [859, 559] on img at bounding box center [855, 669] width 15 height 15
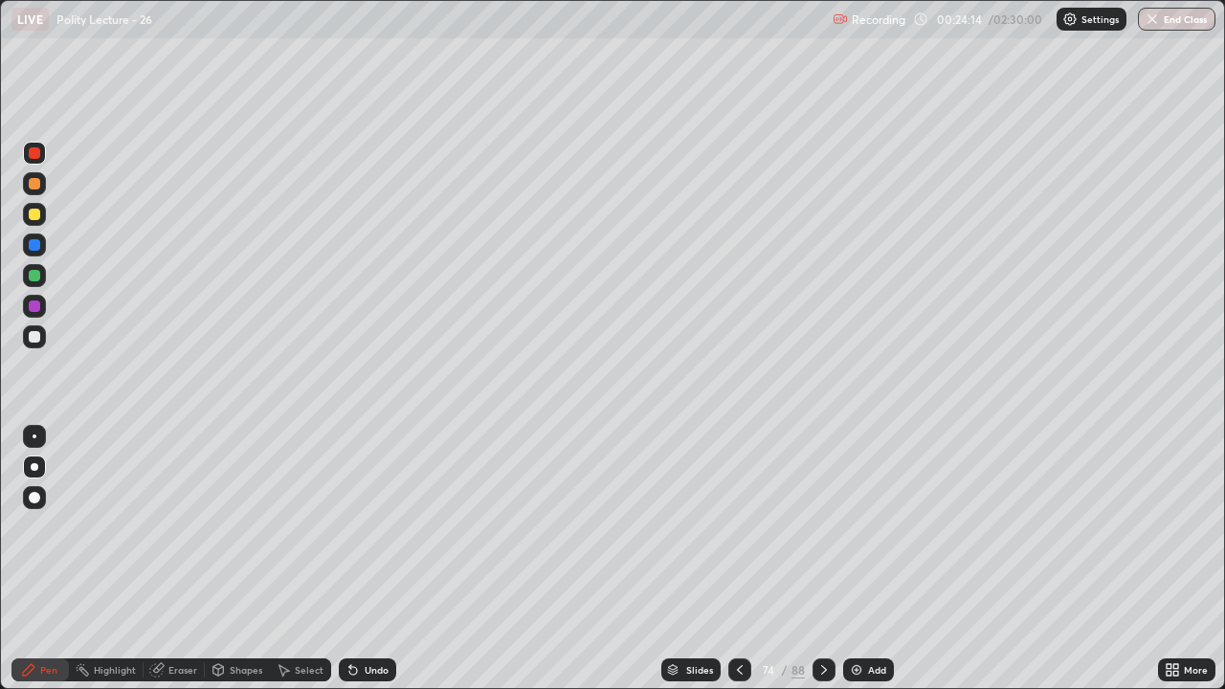
click at [34, 211] on div at bounding box center [34, 214] width 11 height 11
click at [690, 559] on div "Slides" at bounding box center [699, 670] width 27 height 10
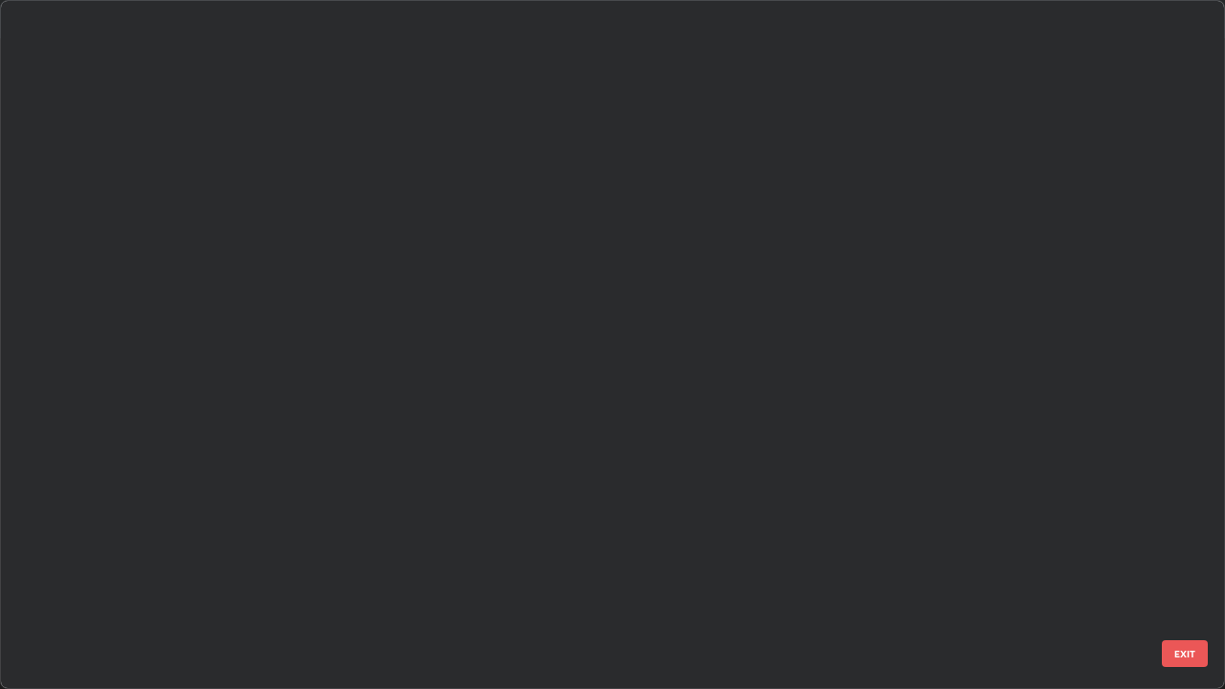
scroll to position [682, 1214]
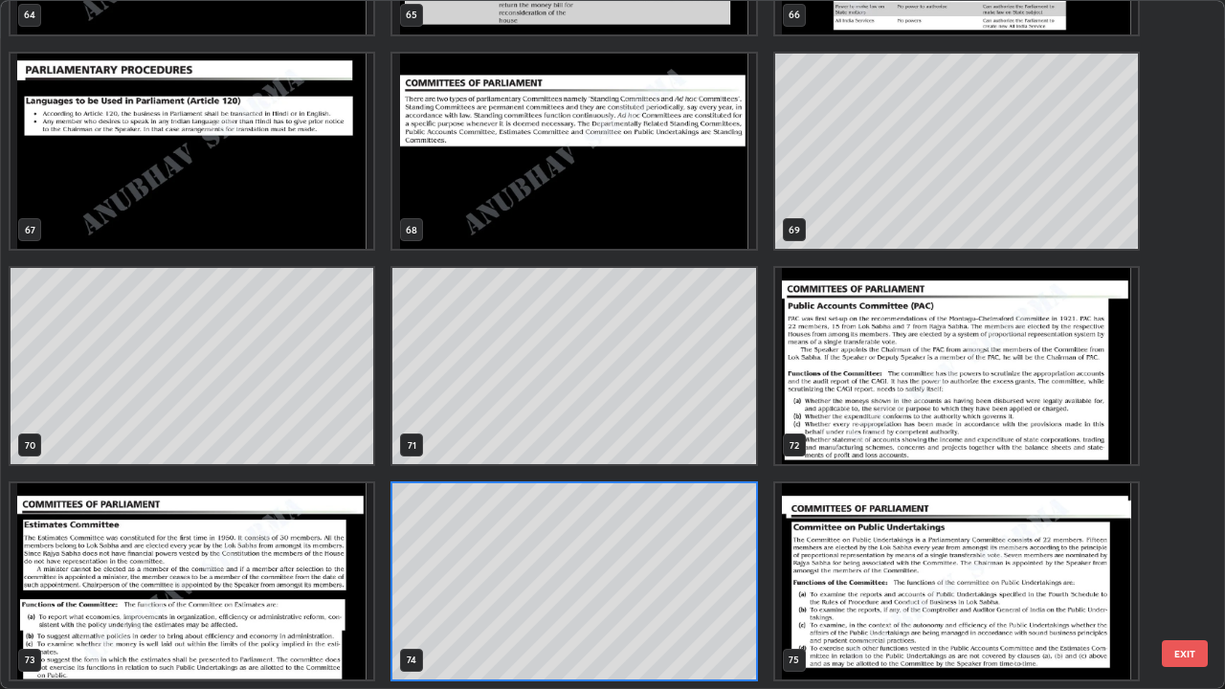
click at [161, 559] on img "grid" at bounding box center [192, 581] width 363 height 196
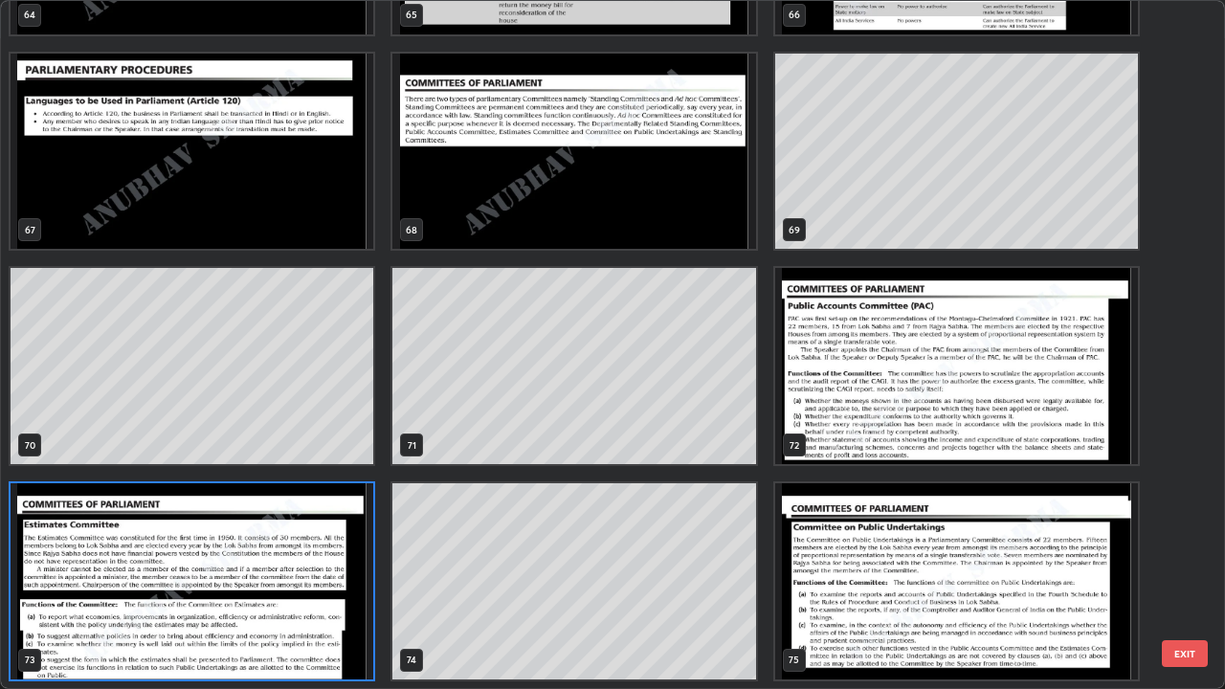
click at [145, 544] on img "grid" at bounding box center [192, 581] width 363 height 196
click at [145, 537] on img "grid" at bounding box center [192, 581] width 363 height 196
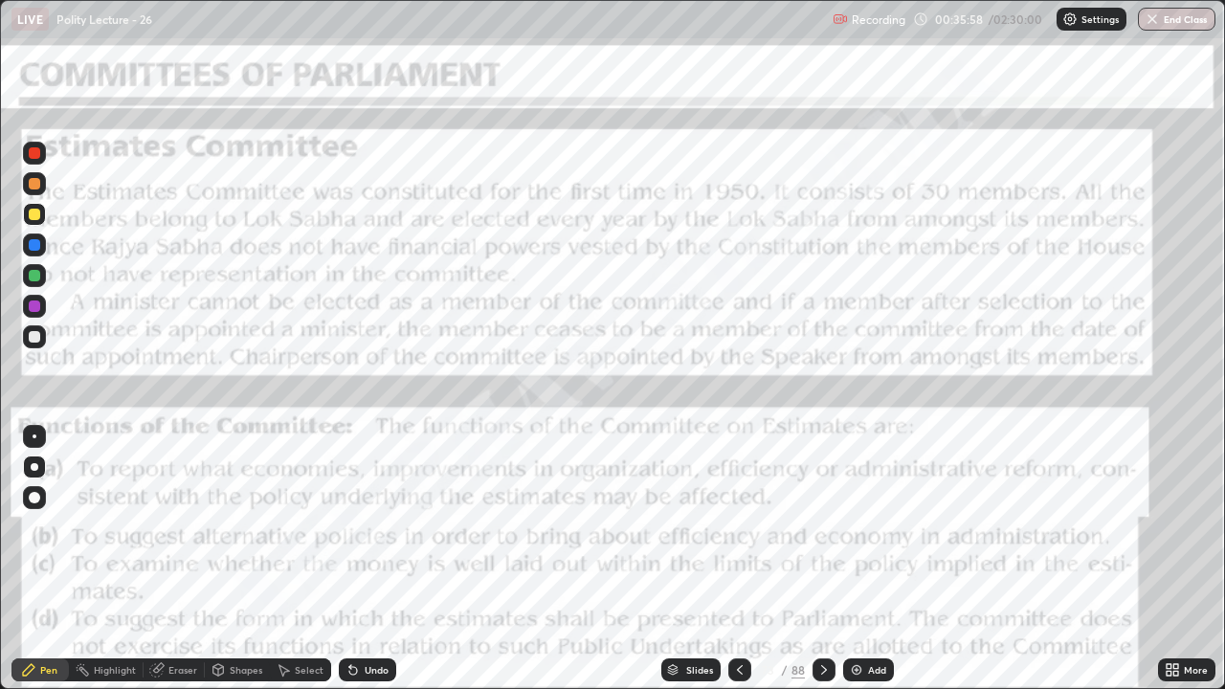
click at [35, 155] on div at bounding box center [34, 152] width 11 height 11
click at [858, 559] on img at bounding box center [856, 669] width 15 height 15
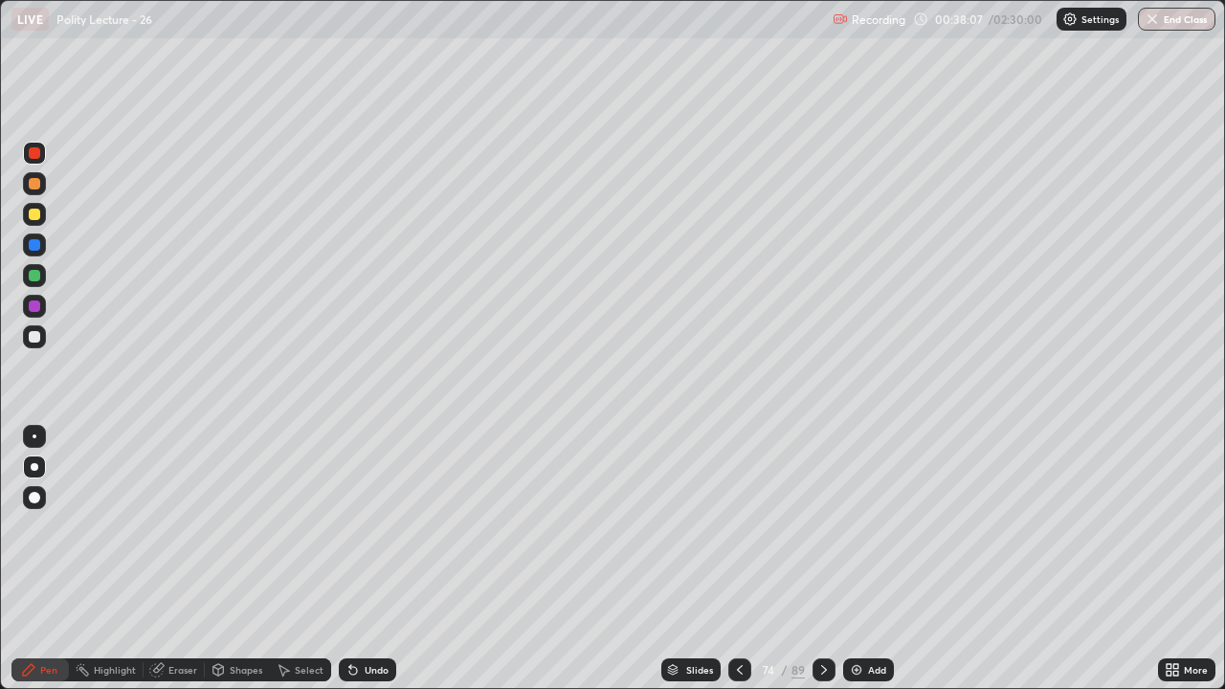
click at [741, 559] on icon at bounding box center [739, 669] width 15 height 15
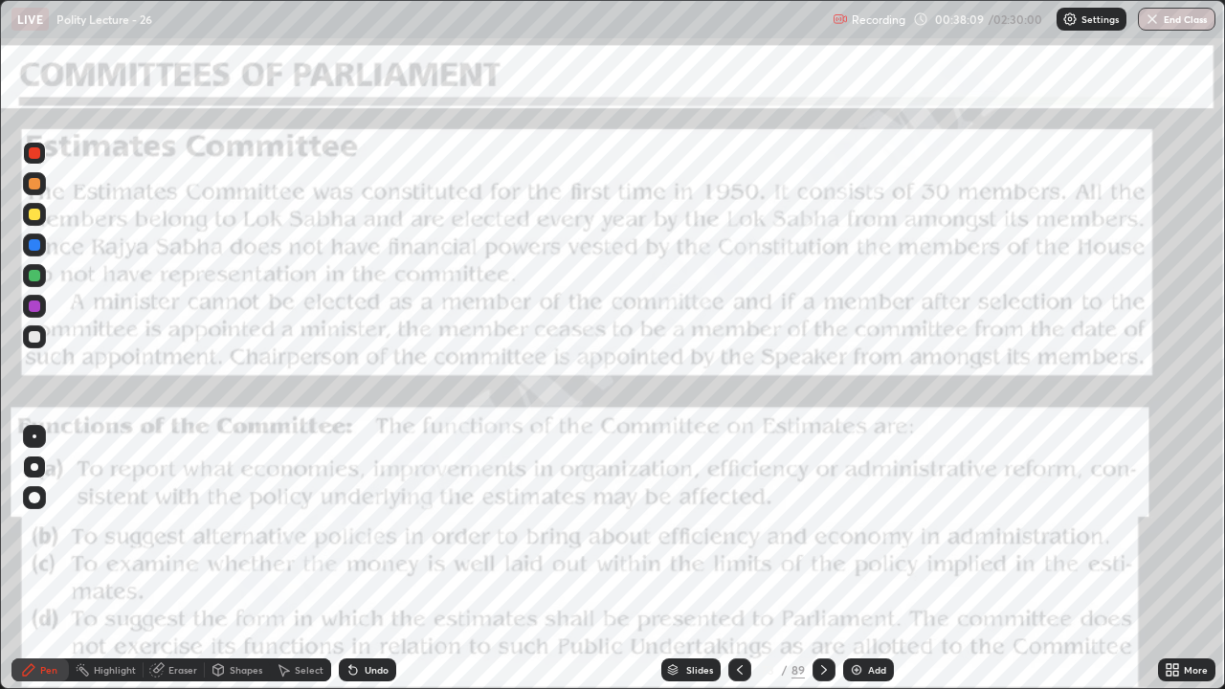
click at [33, 148] on div at bounding box center [34, 152] width 11 height 11
click at [822, 559] on icon at bounding box center [824, 669] width 15 height 15
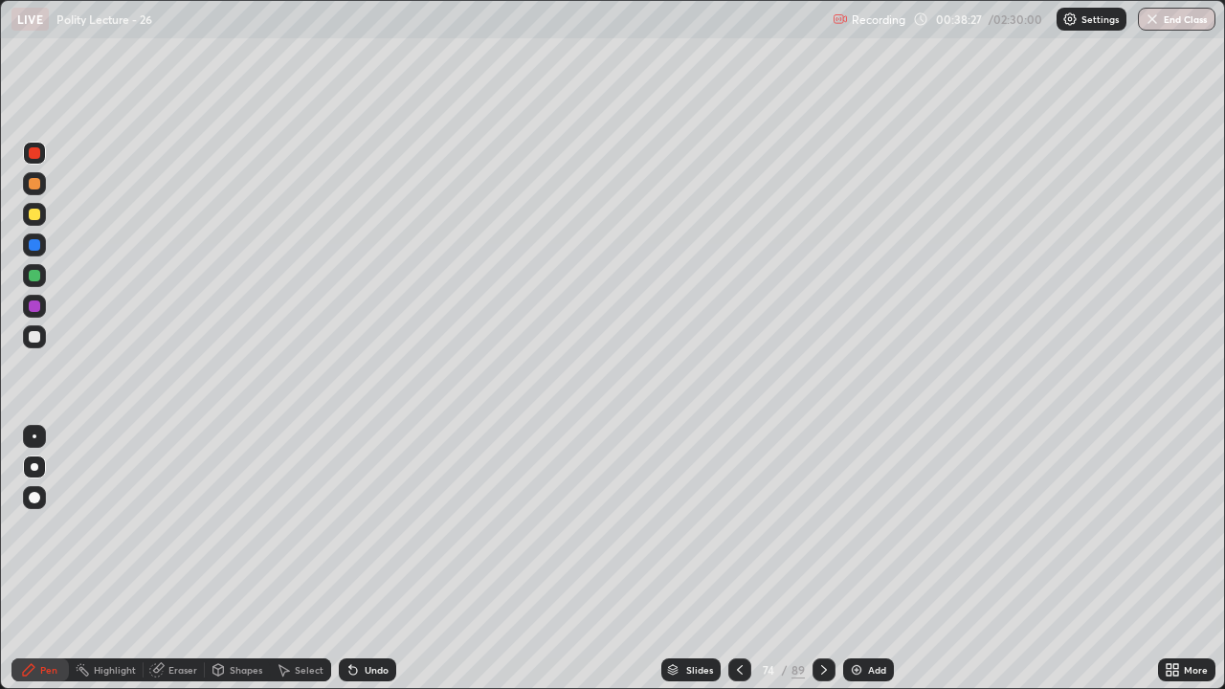
click at [38, 217] on div at bounding box center [34, 214] width 11 height 11
click at [749, 559] on div at bounding box center [740, 670] width 23 height 38
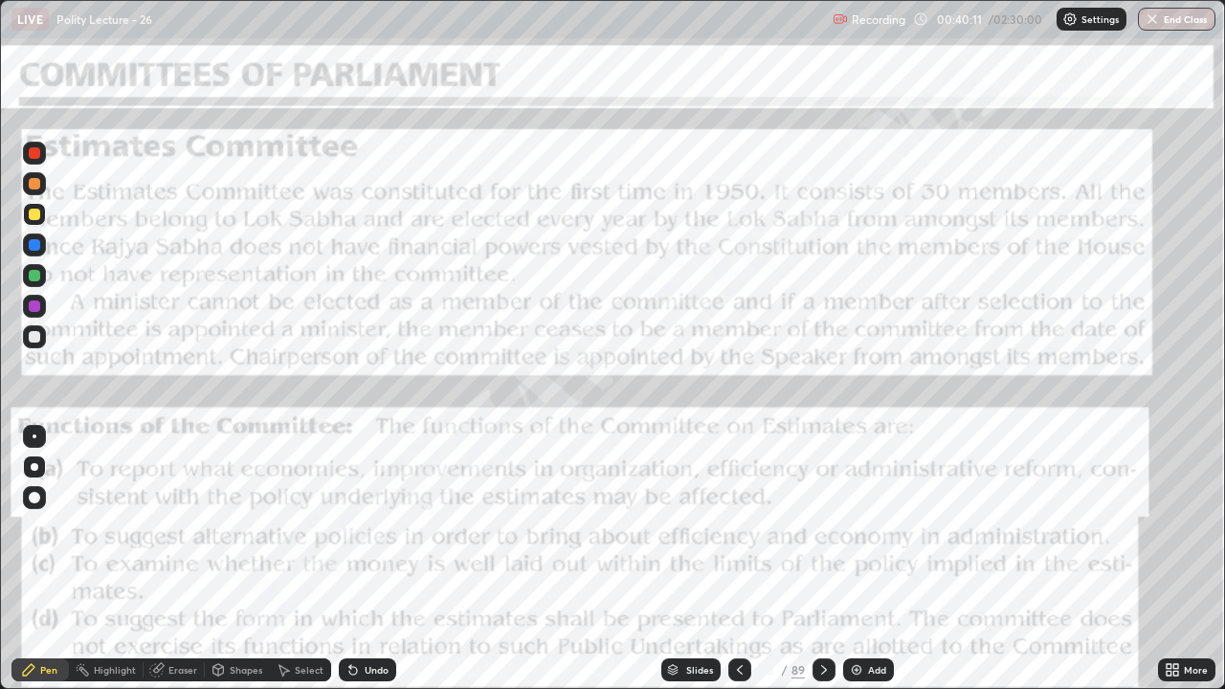
click at [823, 559] on icon at bounding box center [824, 670] width 6 height 10
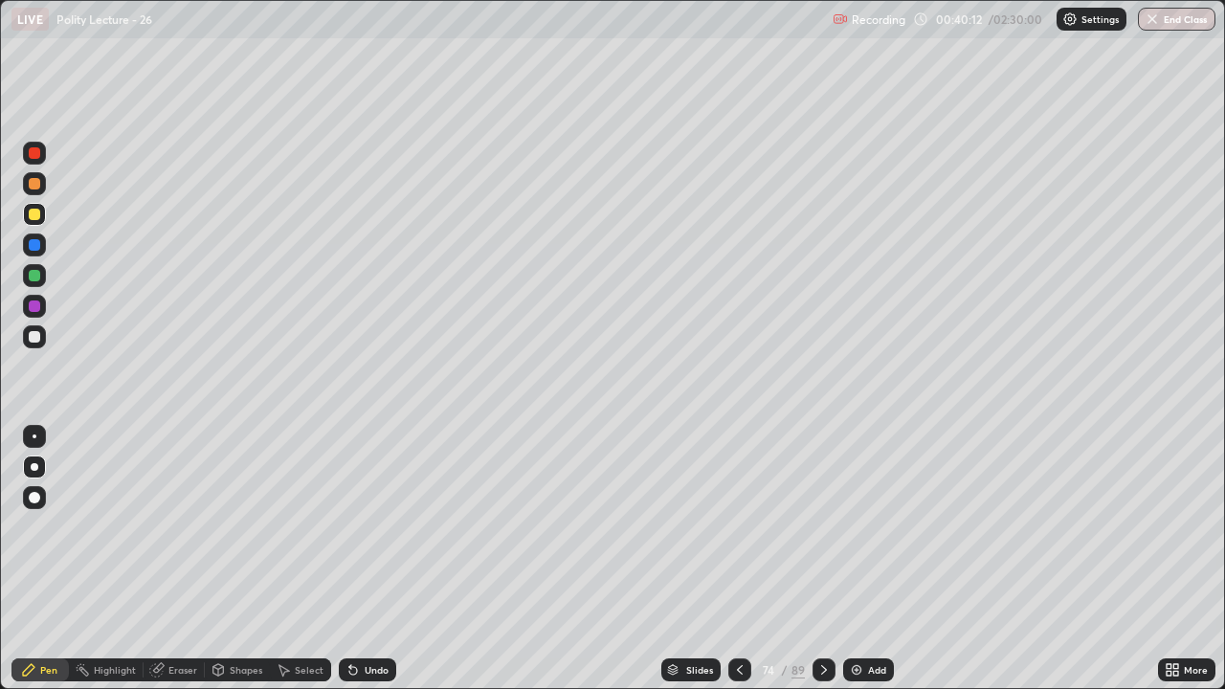
click at [819, 559] on icon at bounding box center [824, 669] width 15 height 15
click at [824, 559] on icon at bounding box center [824, 670] width 6 height 10
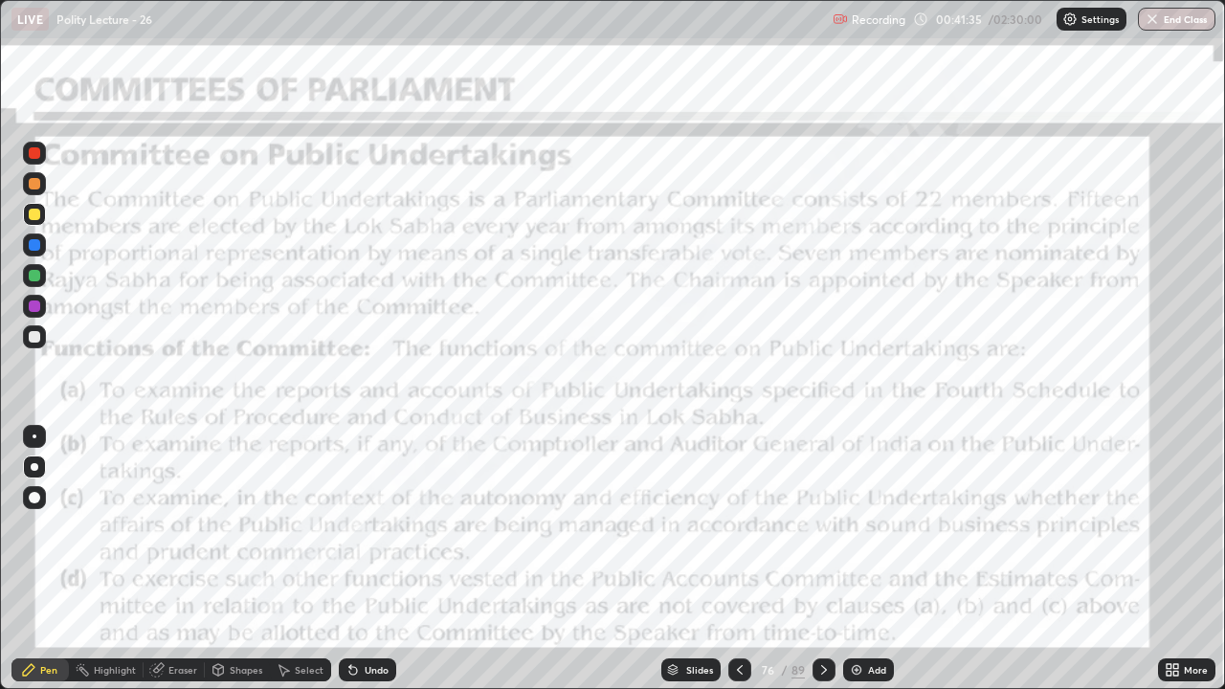
click at [41, 153] on div at bounding box center [34, 153] width 23 height 23
click at [868, 559] on div "Add" at bounding box center [877, 670] width 18 height 10
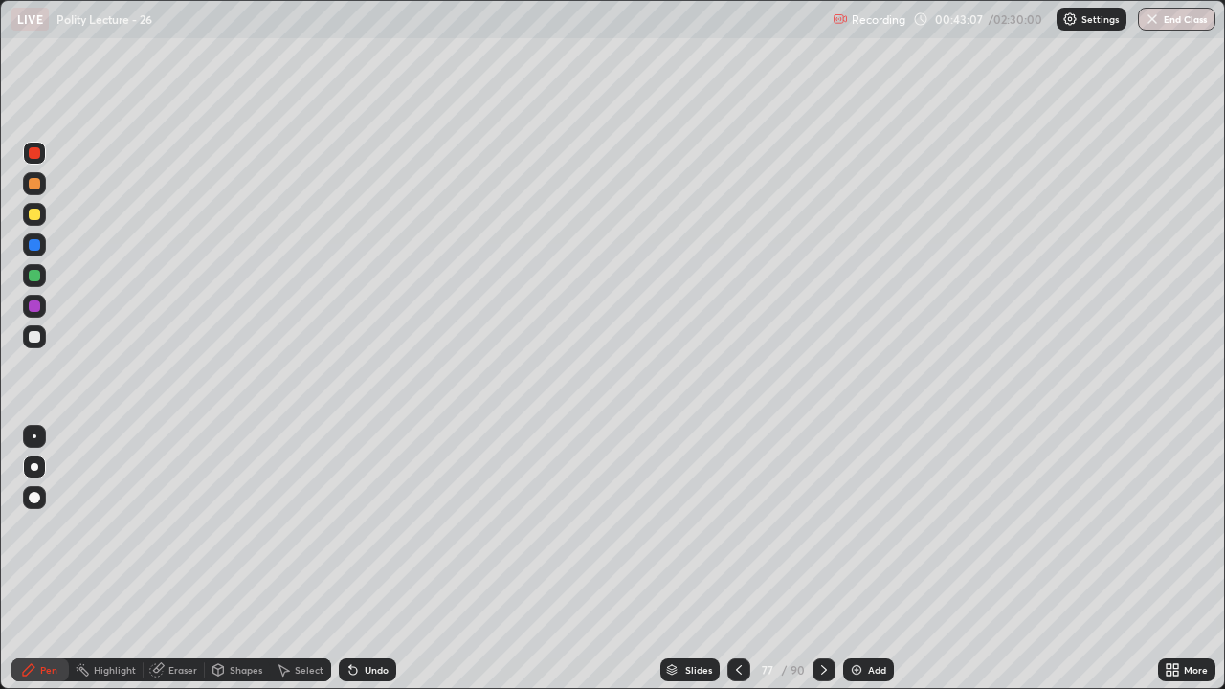
click at [729, 559] on div at bounding box center [739, 670] width 23 height 23
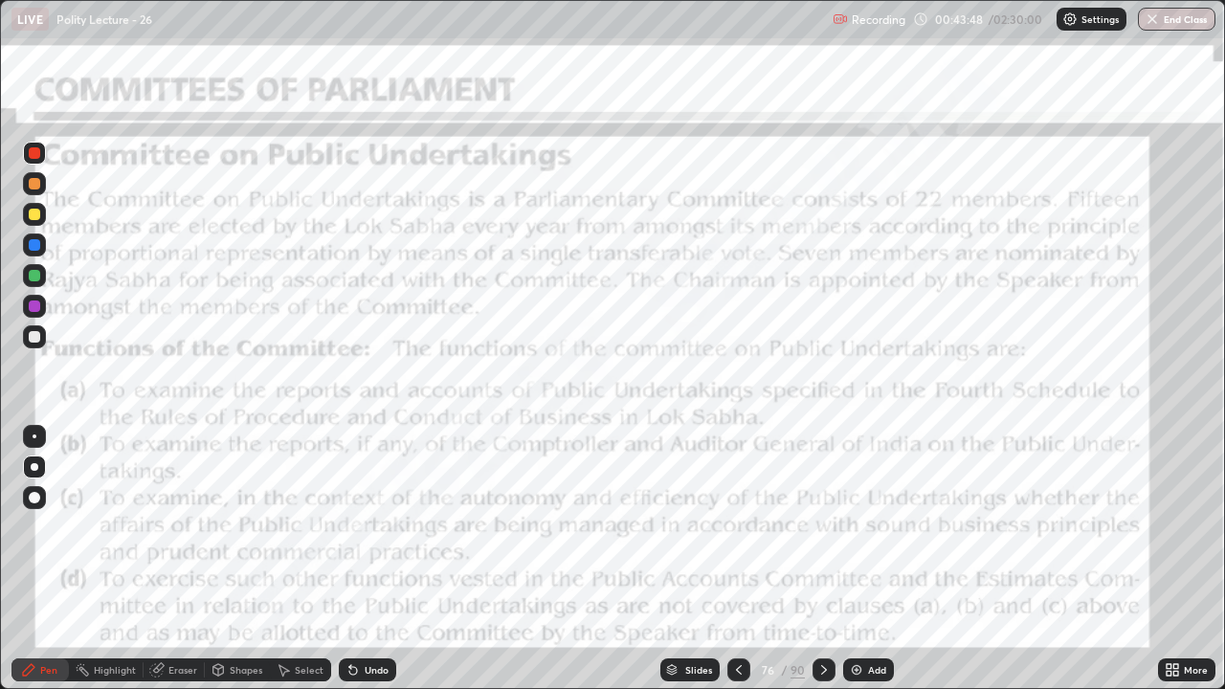
click at [817, 559] on icon at bounding box center [824, 669] width 15 height 15
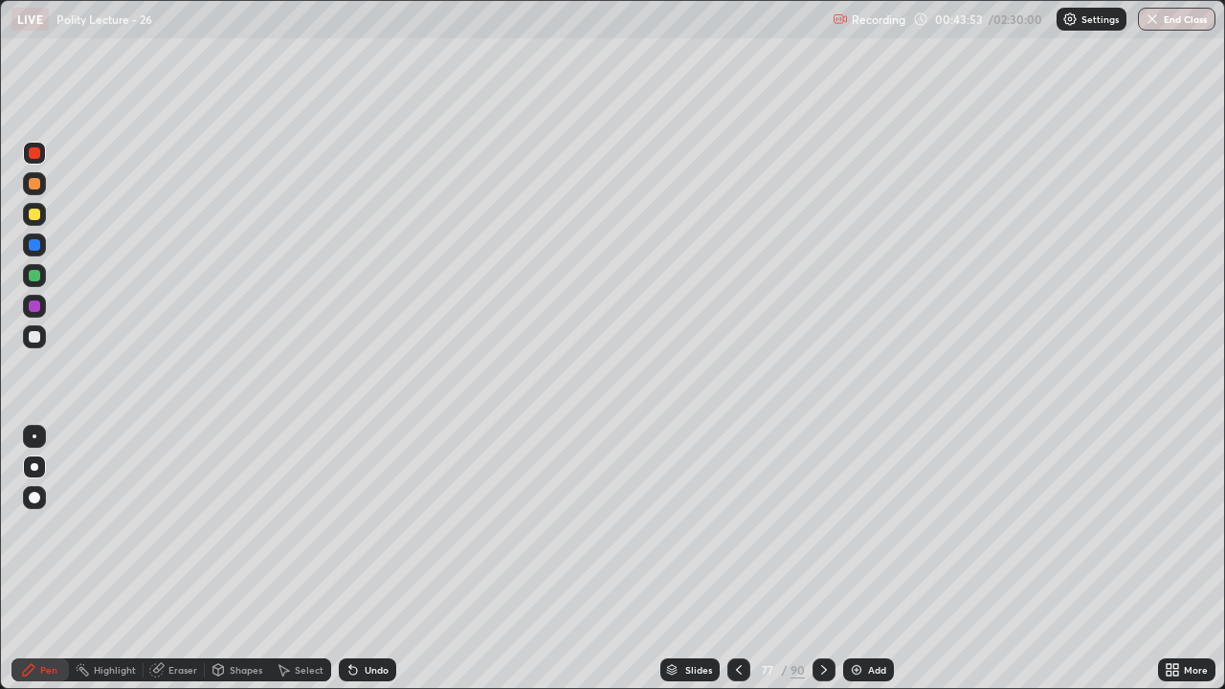
click at [863, 559] on img at bounding box center [856, 669] width 15 height 15
click at [29, 246] on div at bounding box center [34, 244] width 11 height 11
click at [38, 279] on div at bounding box center [34, 275] width 11 height 11
click at [40, 337] on div at bounding box center [34, 336] width 23 height 23
click at [847, 559] on div "Add" at bounding box center [867, 670] width 51 height 23
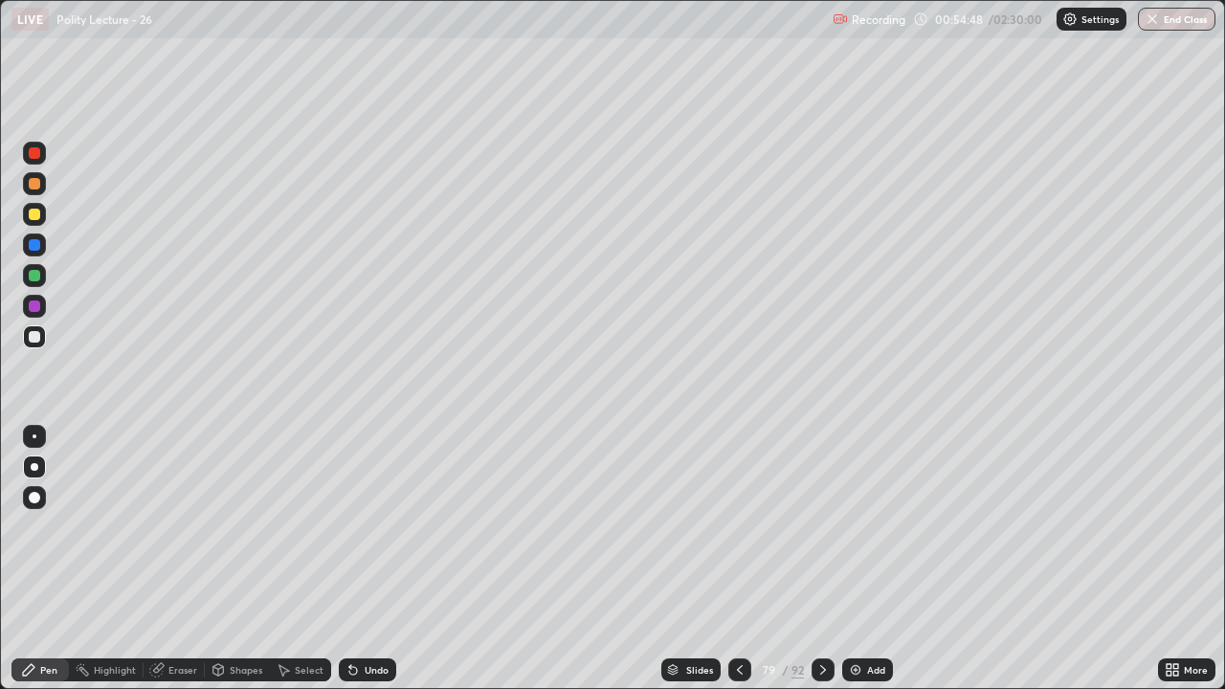
click at [850, 559] on img at bounding box center [855, 669] width 15 height 15
click at [33, 213] on div at bounding box center [34, 214] width 11 height 11
click at [35, 243] on div at bounding box center [34, 244] width 11 height 11
click at [35, 213] on div at bounding box center [34, 214] width 11 height 11
click at [34, 244] on div at bounding box center [34, 244] width 11 height 11
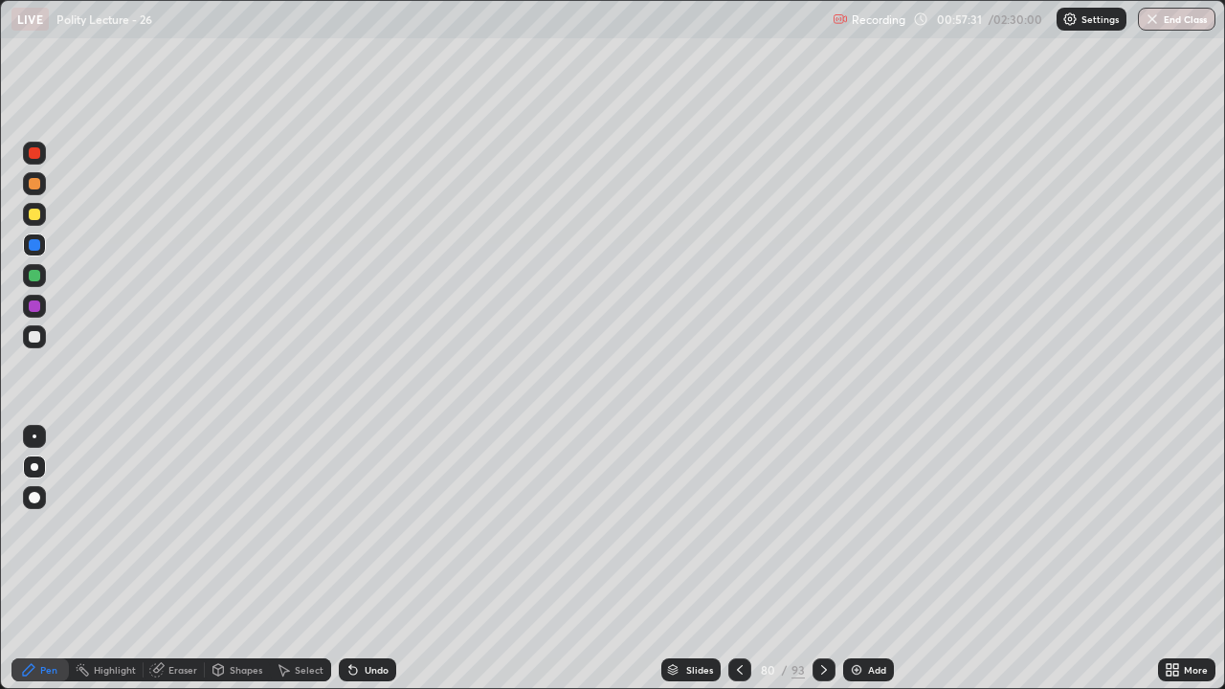
click at [35, 216] on div at bounding box center [34, 214] width 11 height 11
click at [35, 243] on div at bounding box center [34, 244] width 11 height 11
click at [38, 156] on div at bounding box center [34, 152] width 11 height 11
click at [853, 559] on img at bounding box center [856, 669] width 15 height 15
click at [34, 220] on div at bounding box center [34, 214] width 23 height 23
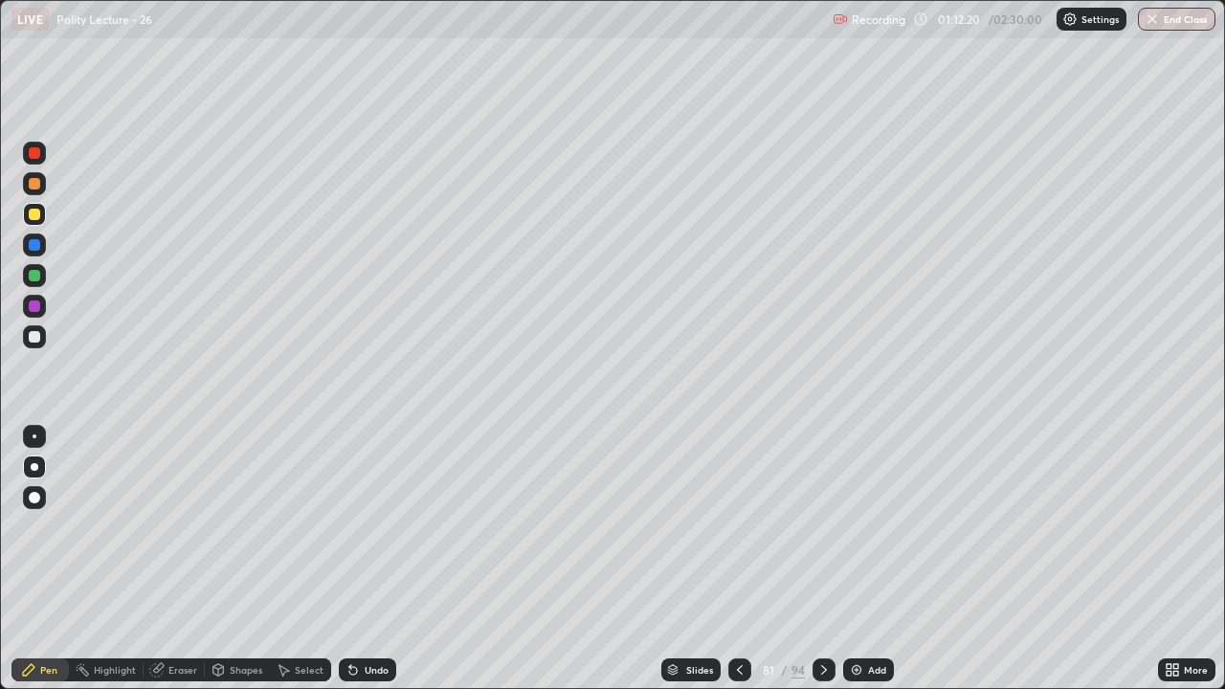
click at [846, 559] on div "Add" at bounding box center [868, 670] width 51 height 23
click at [34, 242] on div at bounding box center [34, 244] width 11 height 11
click at [16, 416] on div "Erase all" at bounding box center [34, 344] width 46 height 613
click at [852, 559] on img at bounding box center [856, 669] width 15 height 15
click at [35, 213] on div at bounding box center [34, 214] width 11 height 11
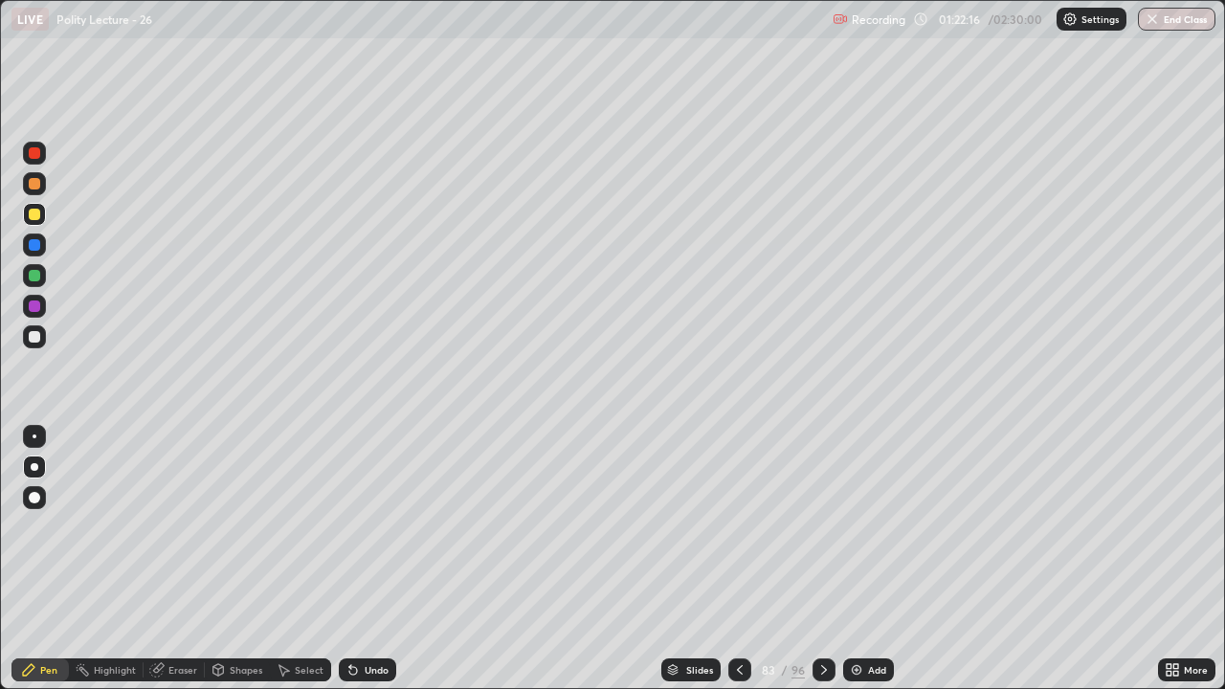
click at [35, 307] on div at bounding box center [34, 306] width 11 height 11
click at [34, 147] on div at bounding box center [34, 152] width 11 height 11
click at [822, 559] on icon at bounding box center [824, 669] width 15 height 15
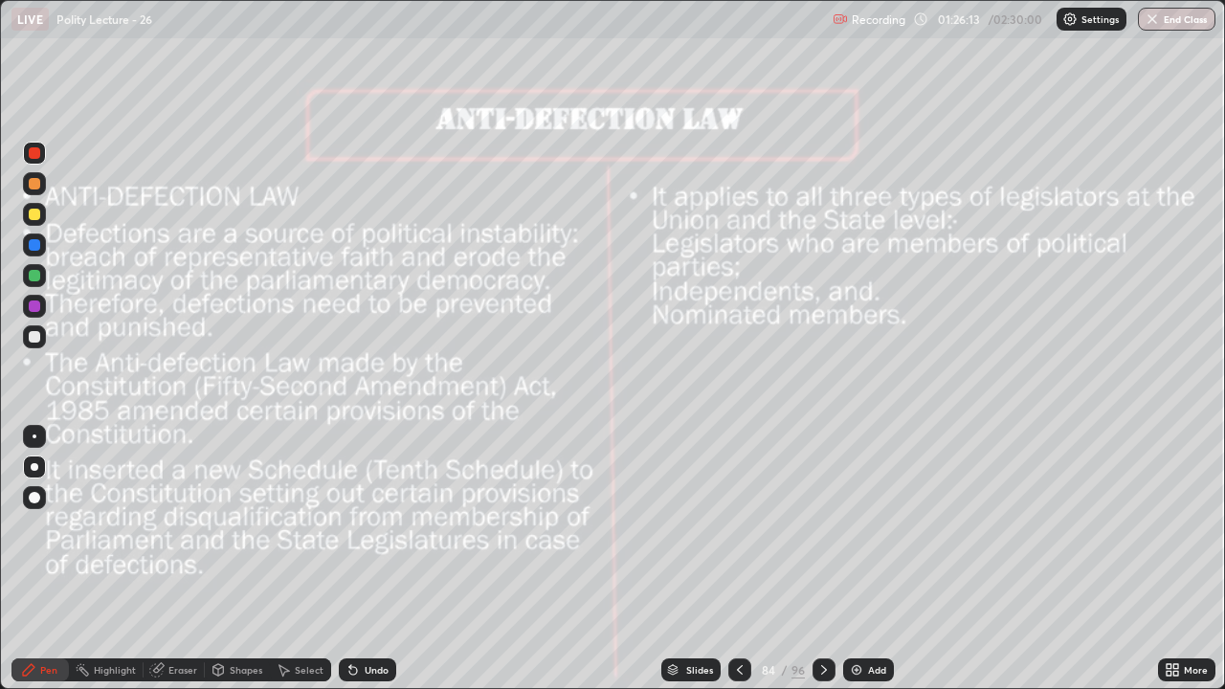
click at [738, 559] on icon at bounding box center [739, 669] width 15 height 15
click at [861, 559] on img at bounding box center [856, 669] width 15 height 15
click at [34, 247] on div at bounding box center [34, 244] width 11 height 11
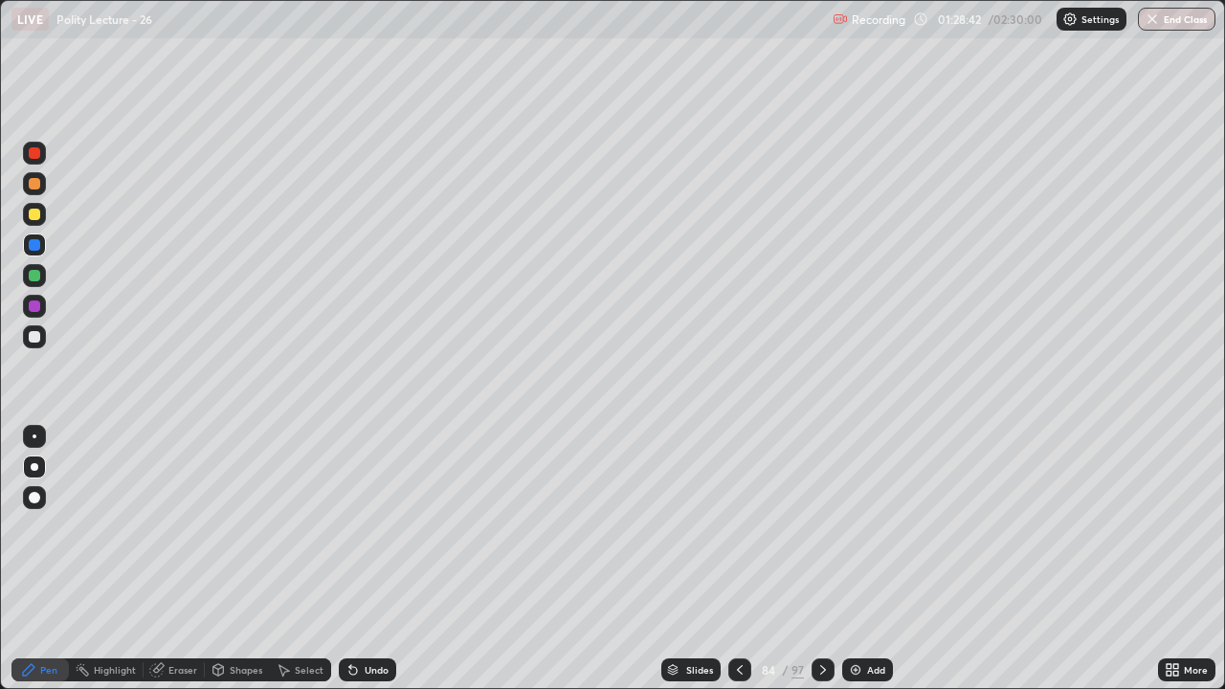
click at [814, 559] on div at bounding box center [823, 670] width 23 height 23
click at [738, 559] on icon at bounding box center [739, 669] width 15 height 15
click at [862, 559] on div "Add" at bounding box center [867, 670] width 51 height 23
click at [31, 213] on div at bounding box center [34, 214] width 11 height 11
click at [852, 559] on img at bounding box center [856, 669] width 15 height 15
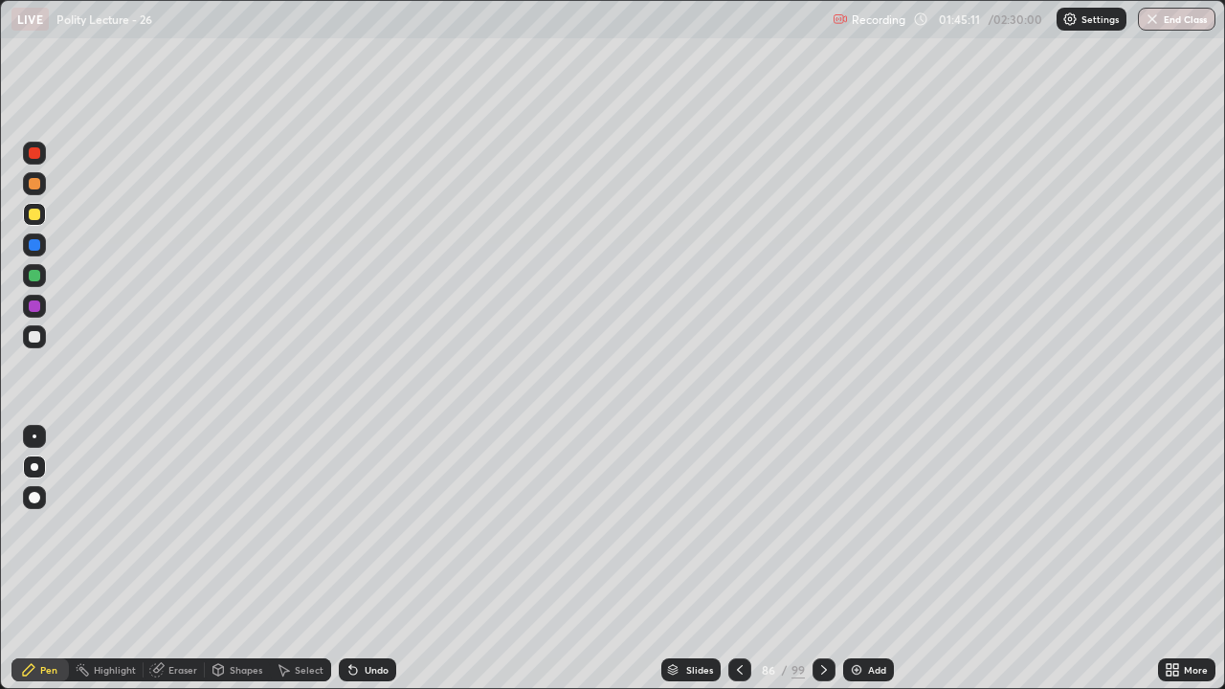
click at [868, 559] on div "Add" at bounding box center [877, 670] width 18 height 10
click at [34, 217] on div at bounding box center [34, 214] width 11 height 11
click at [871, 559] on div "Add" at bounding box center [880, 670] width 18 height 10
click at [38, 275] on div at bounding box center [34, 275] width 11 height 11
click at [866, 559] on div "Add" at bounding box center [870, 670] width 51 height 23
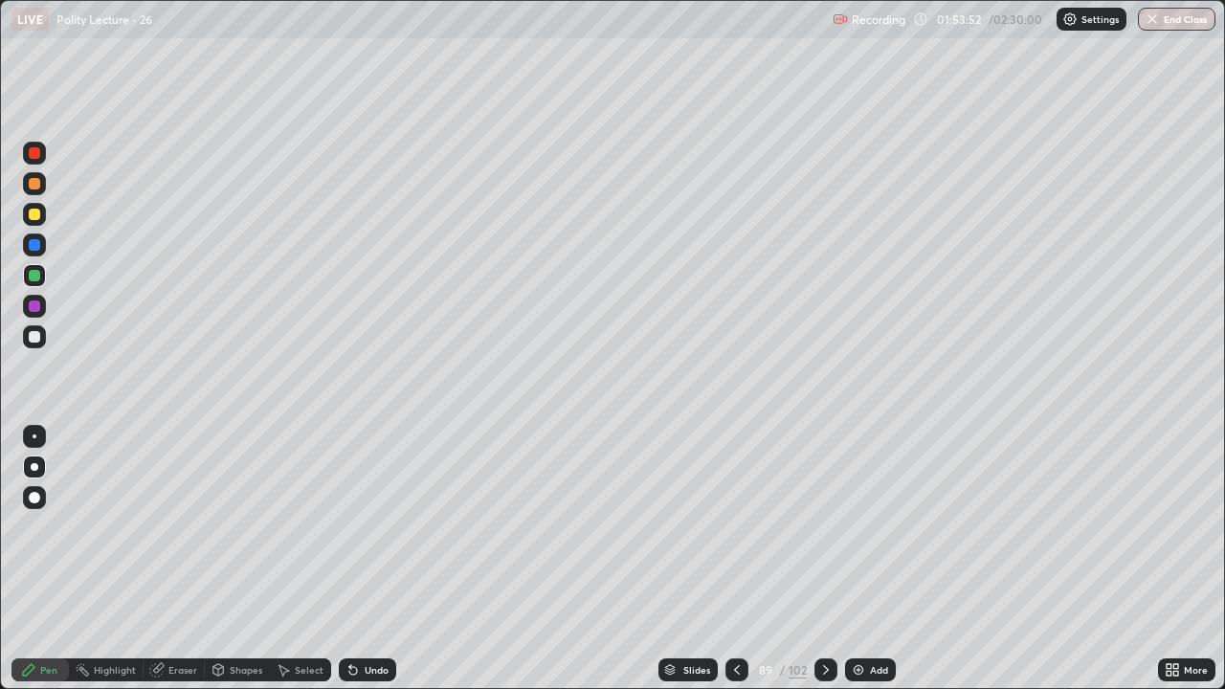
click at [31, 214] on div at bounding box center [34, 214] width 11 height 11
click at [862, 559] on div "Add" at bounding box center [870, 670] width 51 height 23
click at [370, 559] on div "Undo" at bounding box center [363, 670] width 65 height 38
click at [879, 559] on div "Add" at bounding box center [880, 670] width 18 height 10
click at [36, 247] on div at bounding box center [34, 244] width 11 height 11
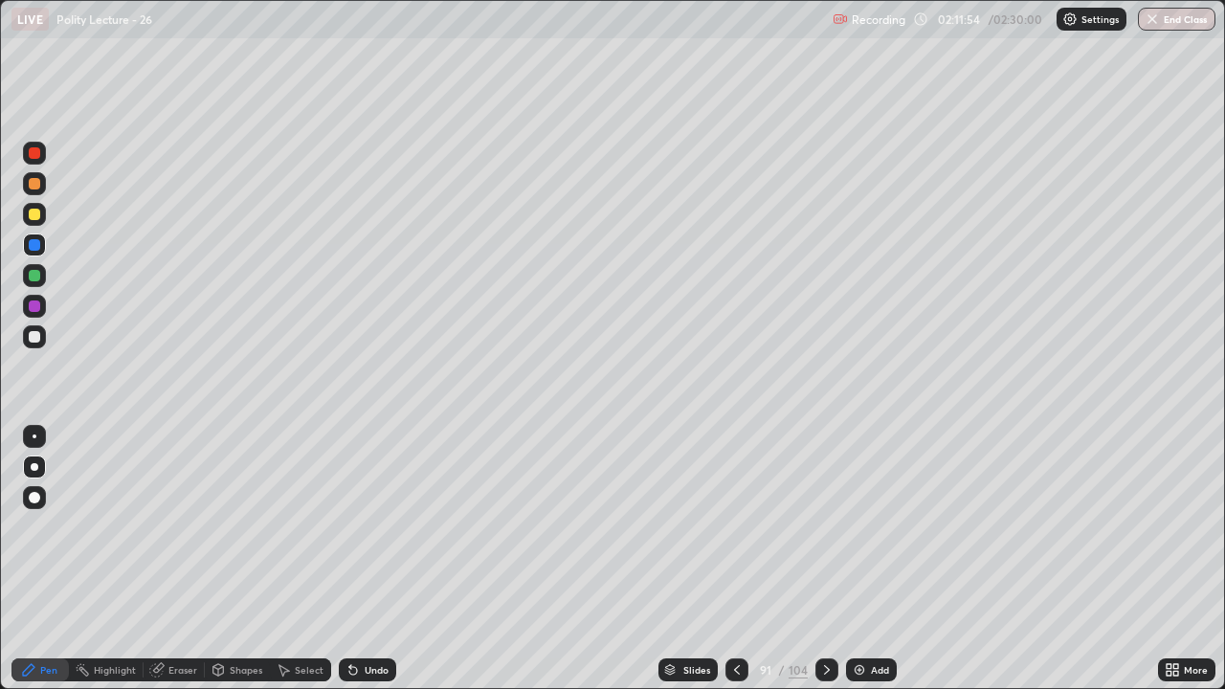
click at [876, 559] on div "Add" at bounding box center [880, 670] width 18 height 10
click at [821, 559] on icon at bounding box center [826, 669] width 15 height 15
click at [872, 559] on div "Add" at bounding box center [880, 670] width 18 height 10
click at [864, 559] on img at bounding box center [859, 669] width 15 height 15
click at [864, 559] on img at bounding box center [858, 669] width 15 height 15
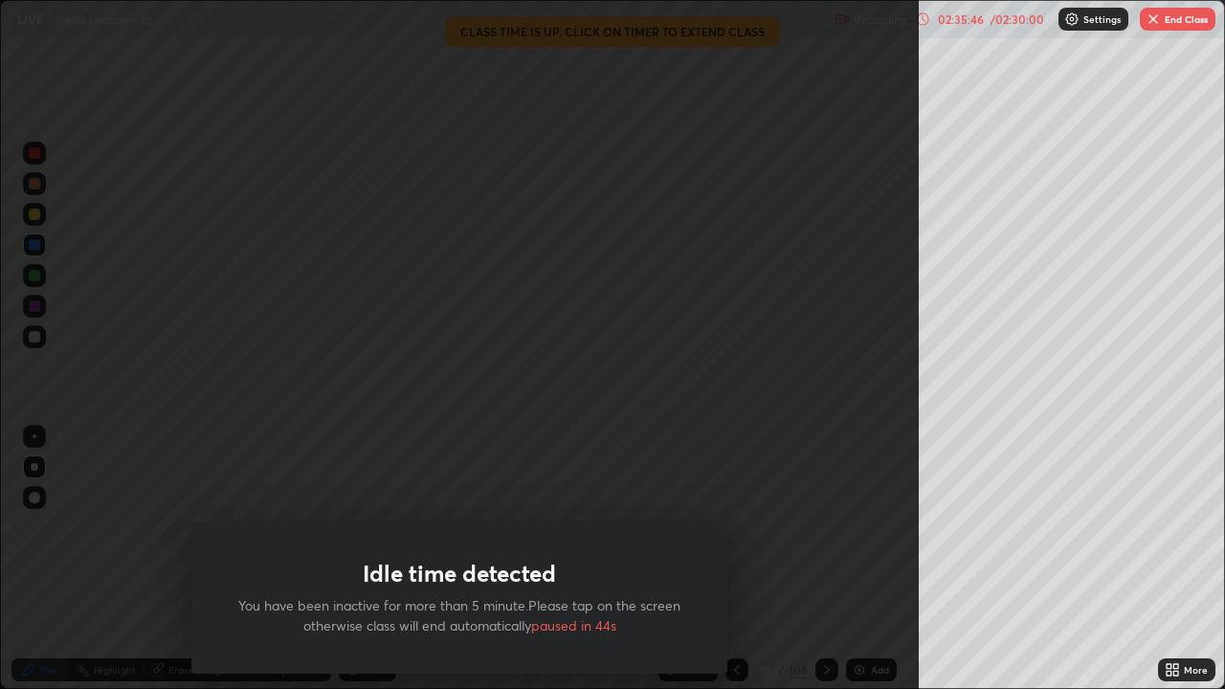
click at [846, 297] on div "Idle time detected You have been inactive for more than 5 minute.Please tap on …" at bounding box center [459, 344] width 919 height 689
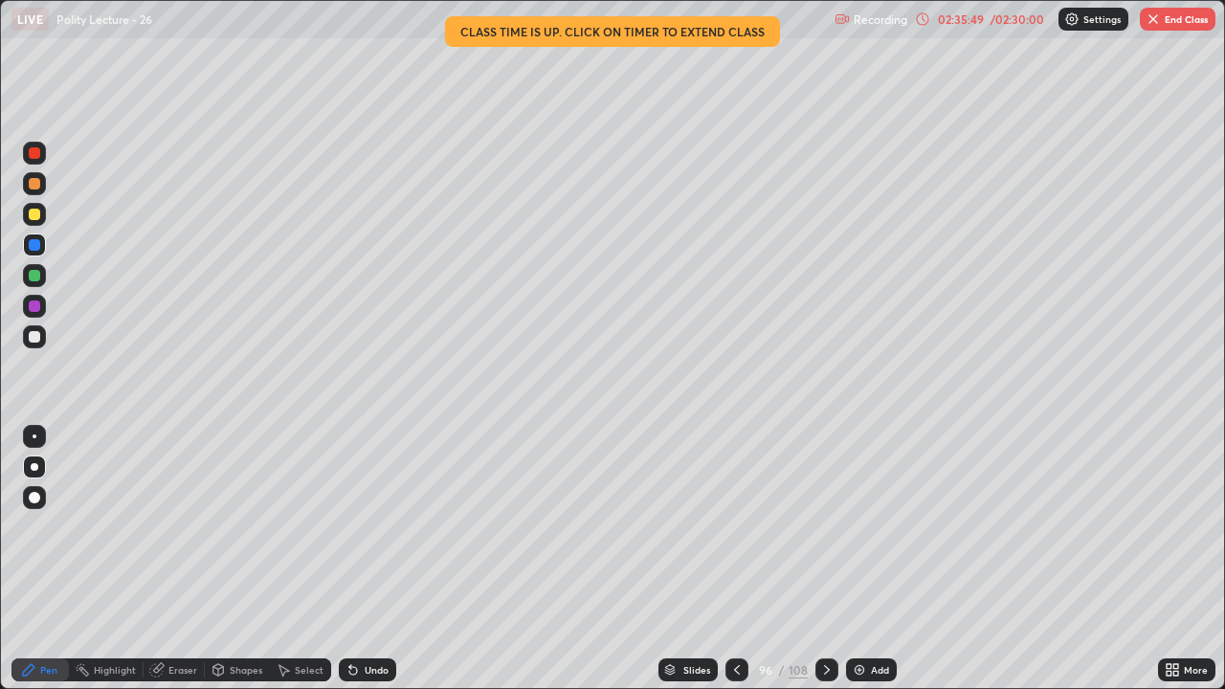
click at [1021, 14] on div "/ 02:30:00" at bounding box center [1017, 18] width 59 height 11
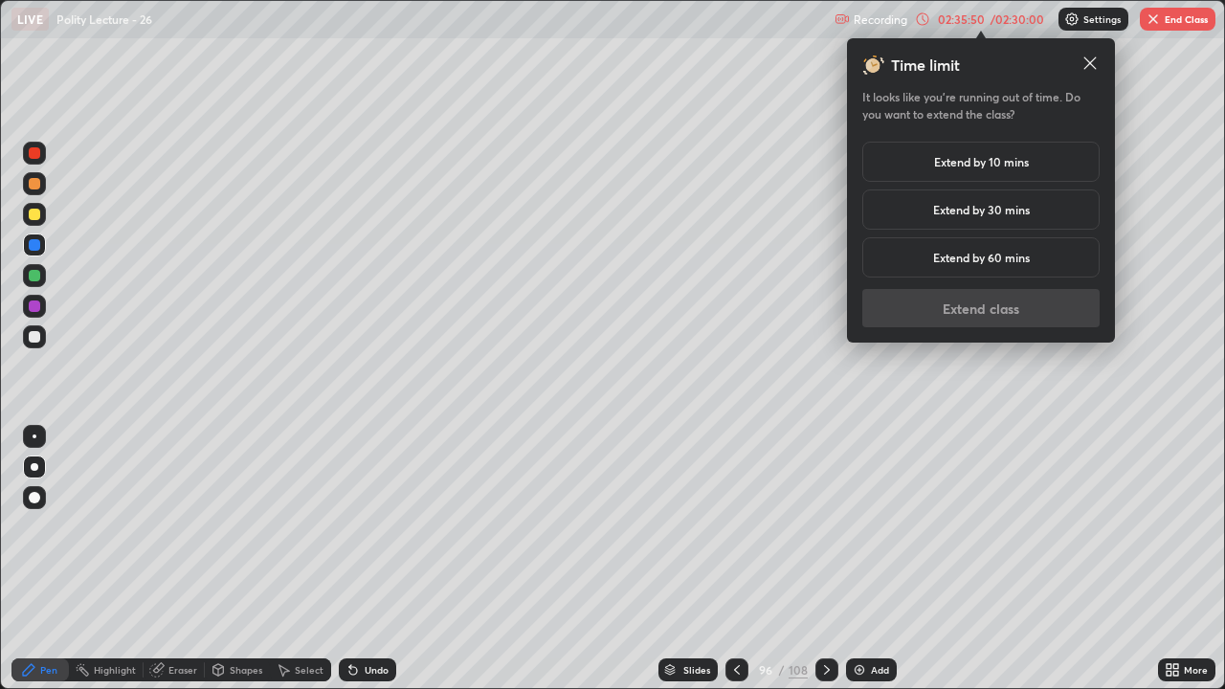
click at [1012, 162] on h5 "Extend by 10 mins" at bounding box center [981, 161] width 95 height 17
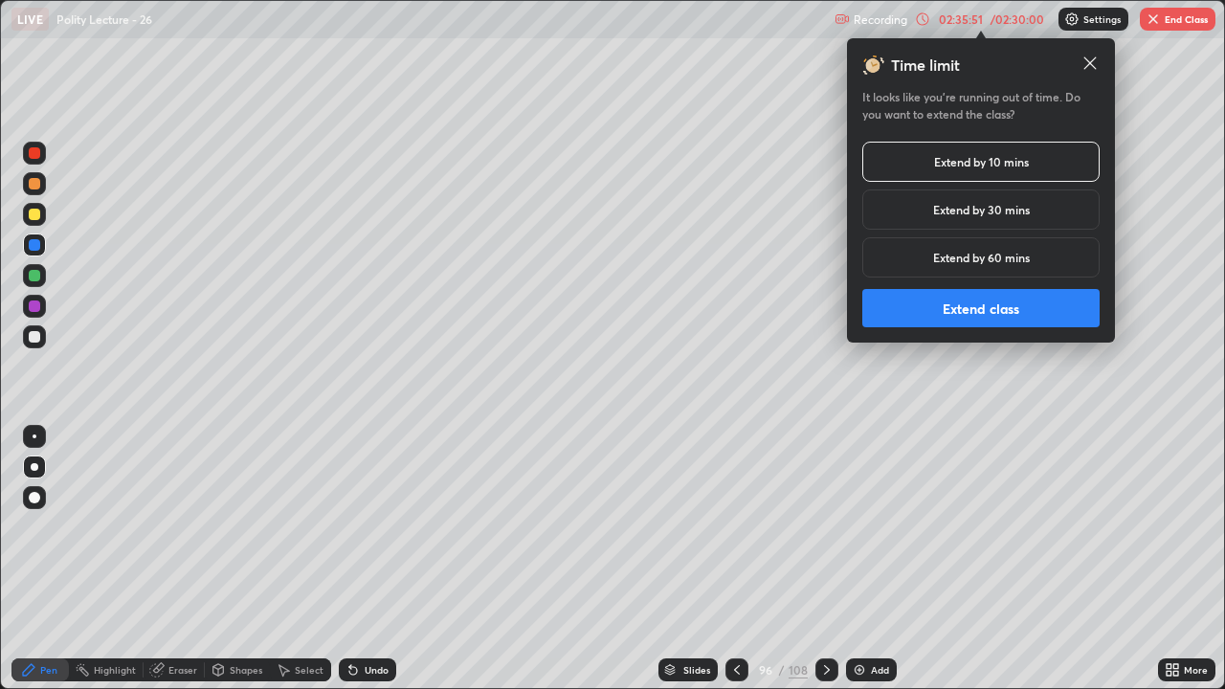
click at [999, 304] on button "Extend class" at bounding box center [981, 308] width 237 height 38
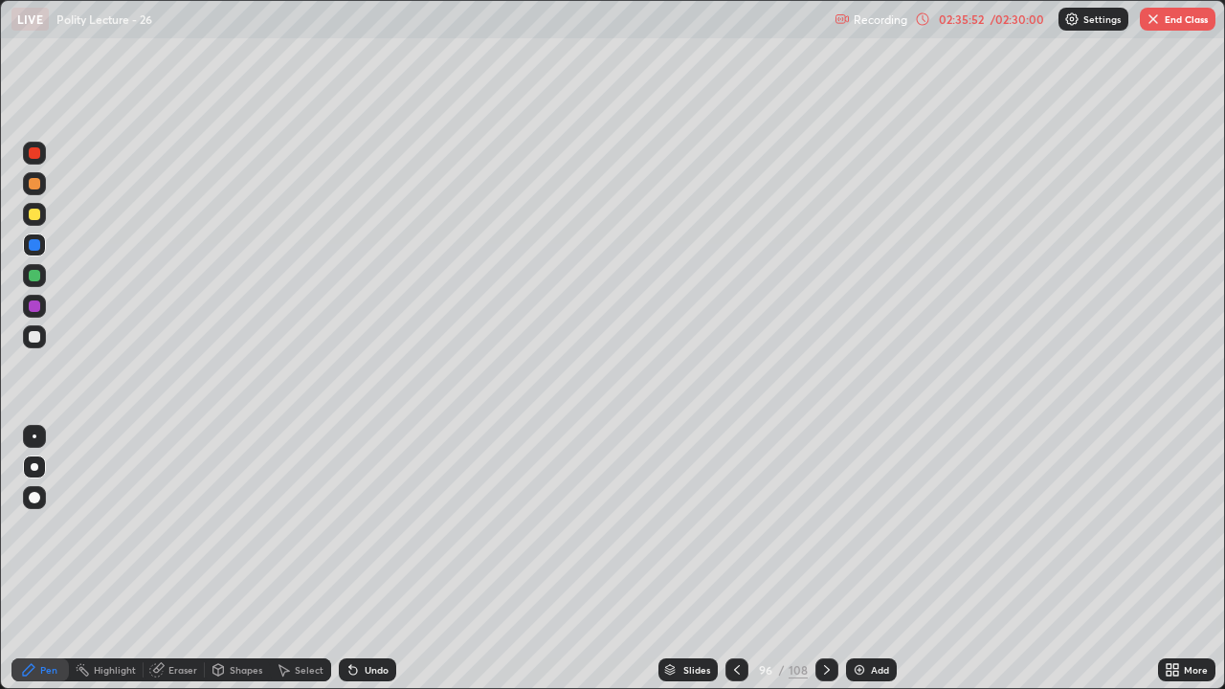
click at [1172, 24] on button "End Class" at bounding box center [1178, 19] width 76 height 23
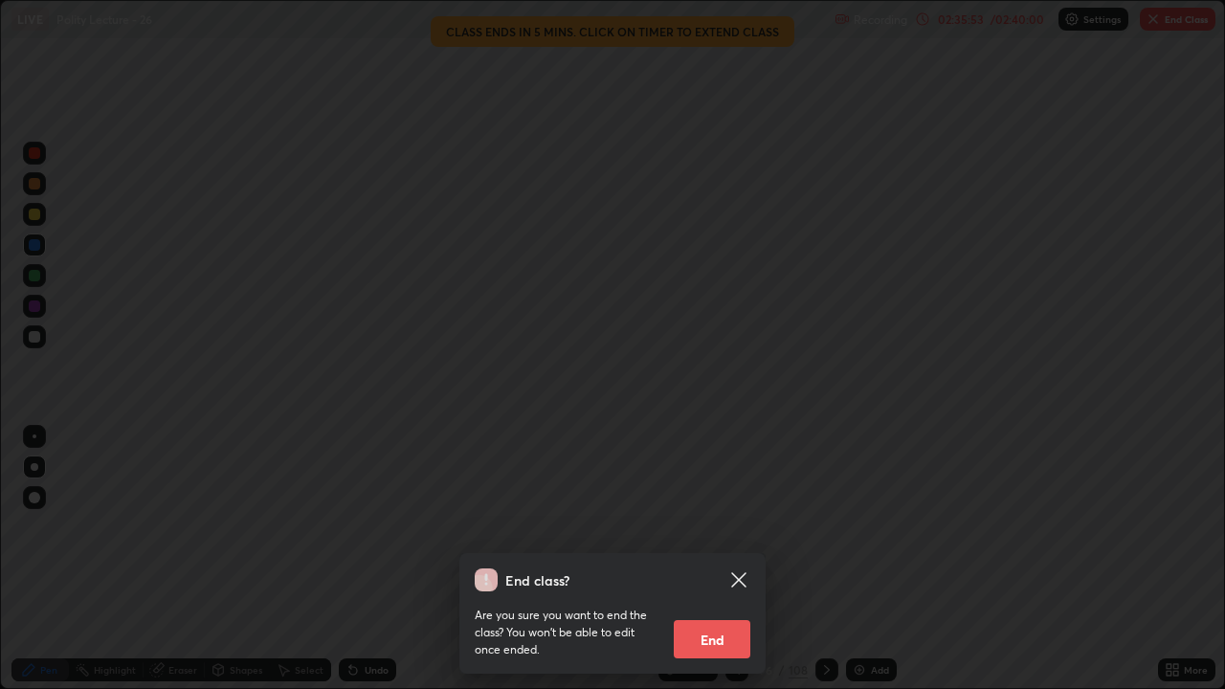
click at [717, 559] on button "End" at bounding box center [712, 639] width 77 height 38
